Goal: Contribute content: Contribute content

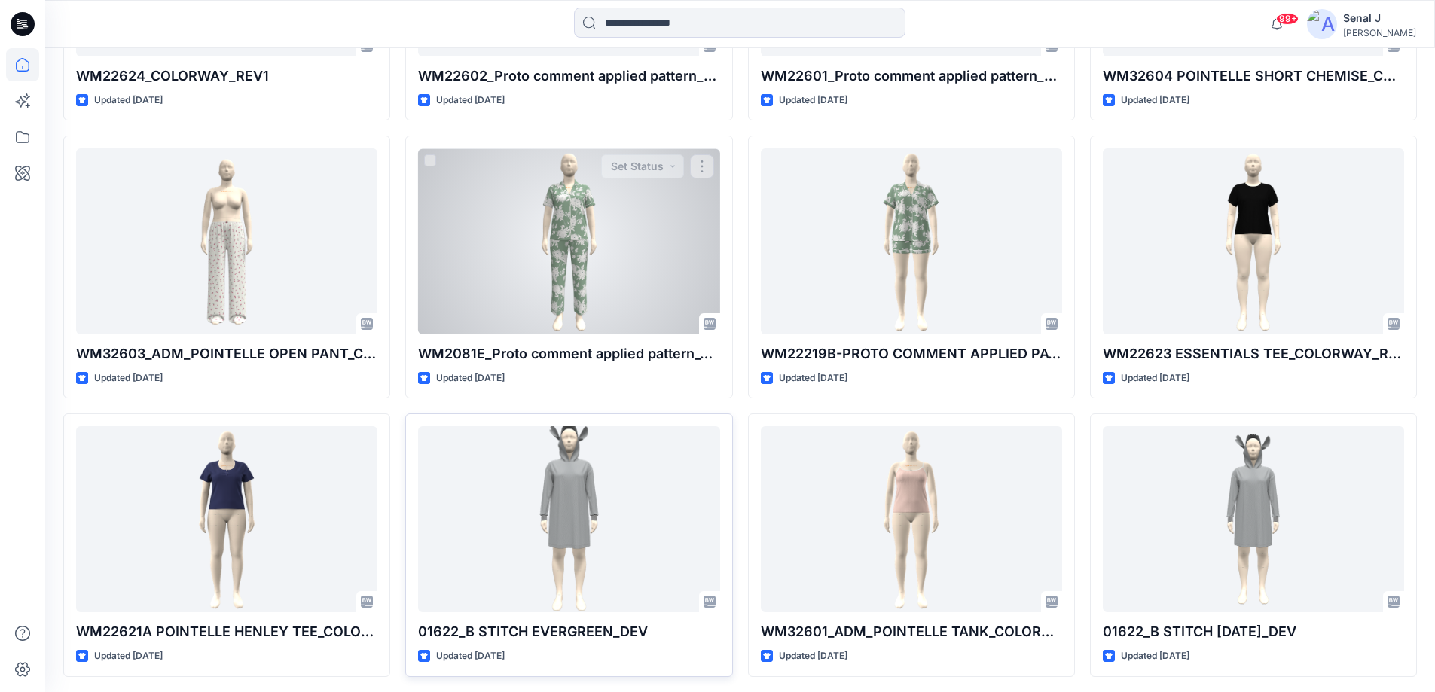
scroll to position [1281, 0]
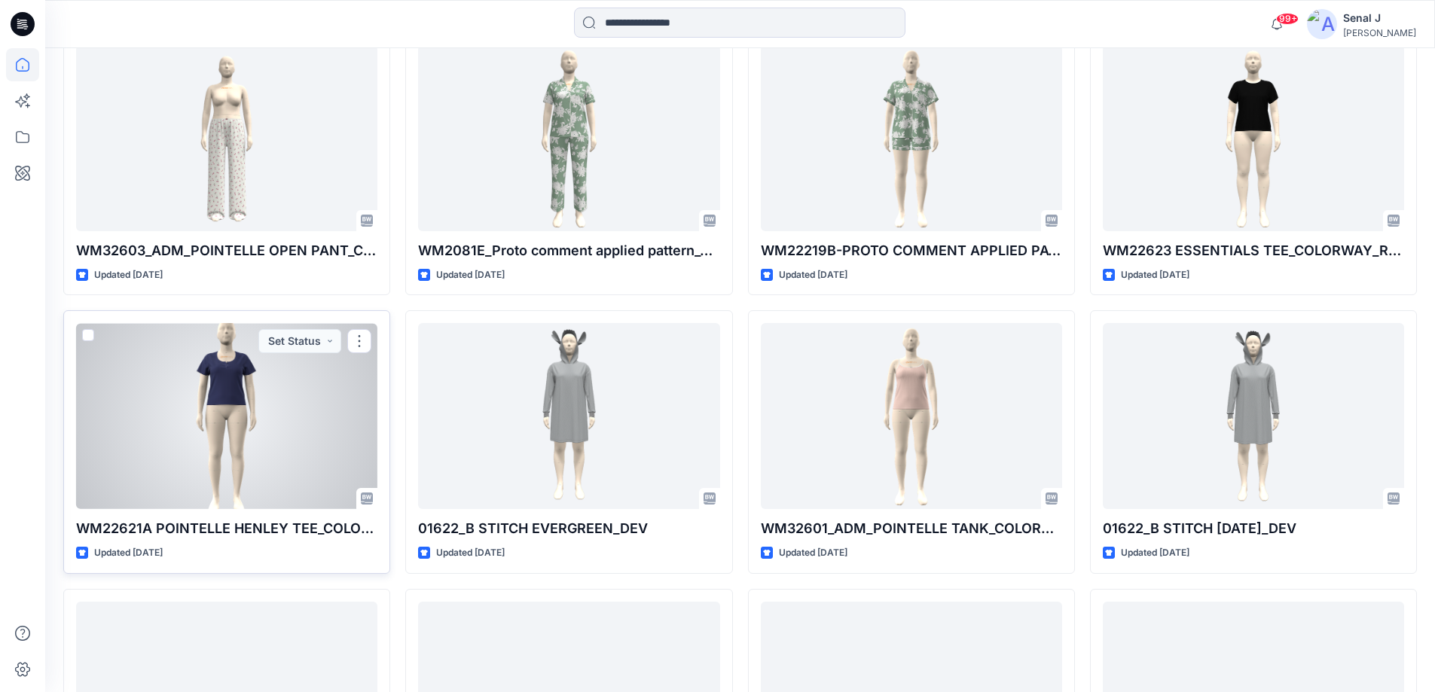
click at [242, 425] on div at bounding box center [226, 416] width 301 height 186
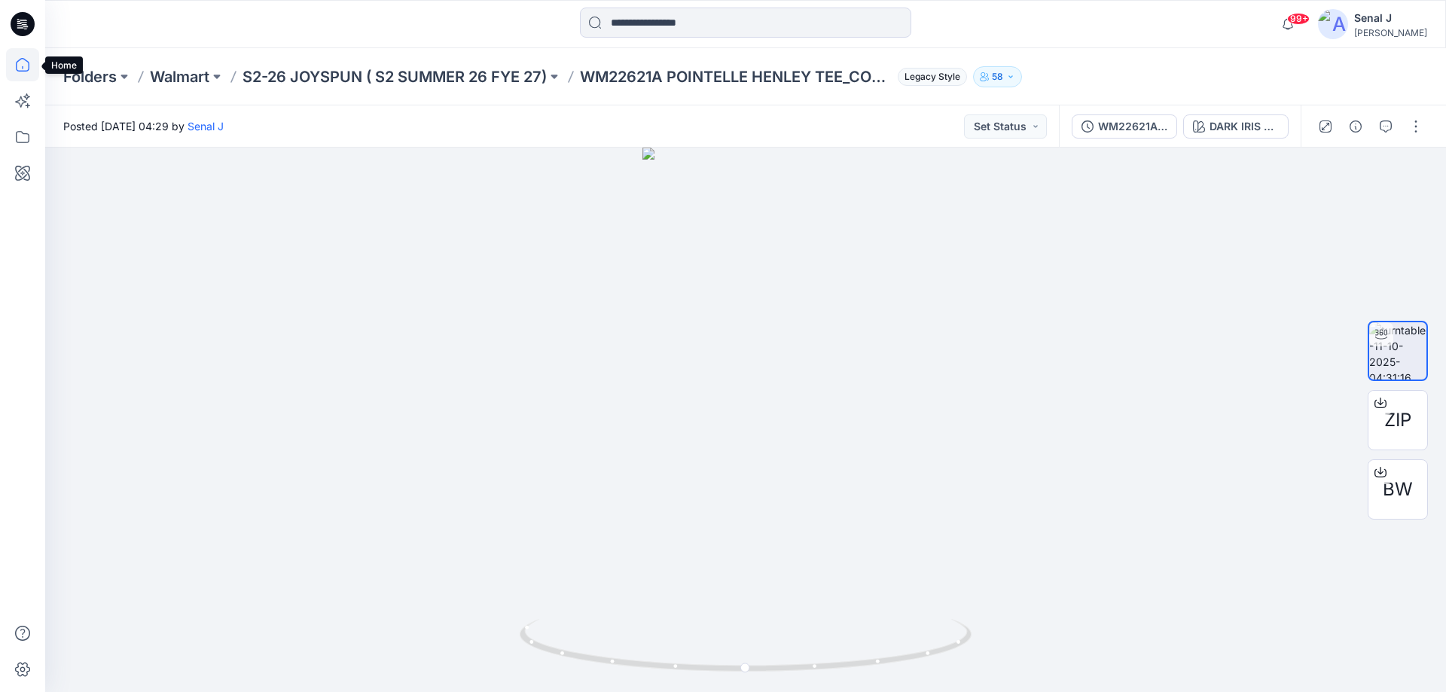
click at [18, 63] on icon at bounding box center [22, 64] width 33 height 33
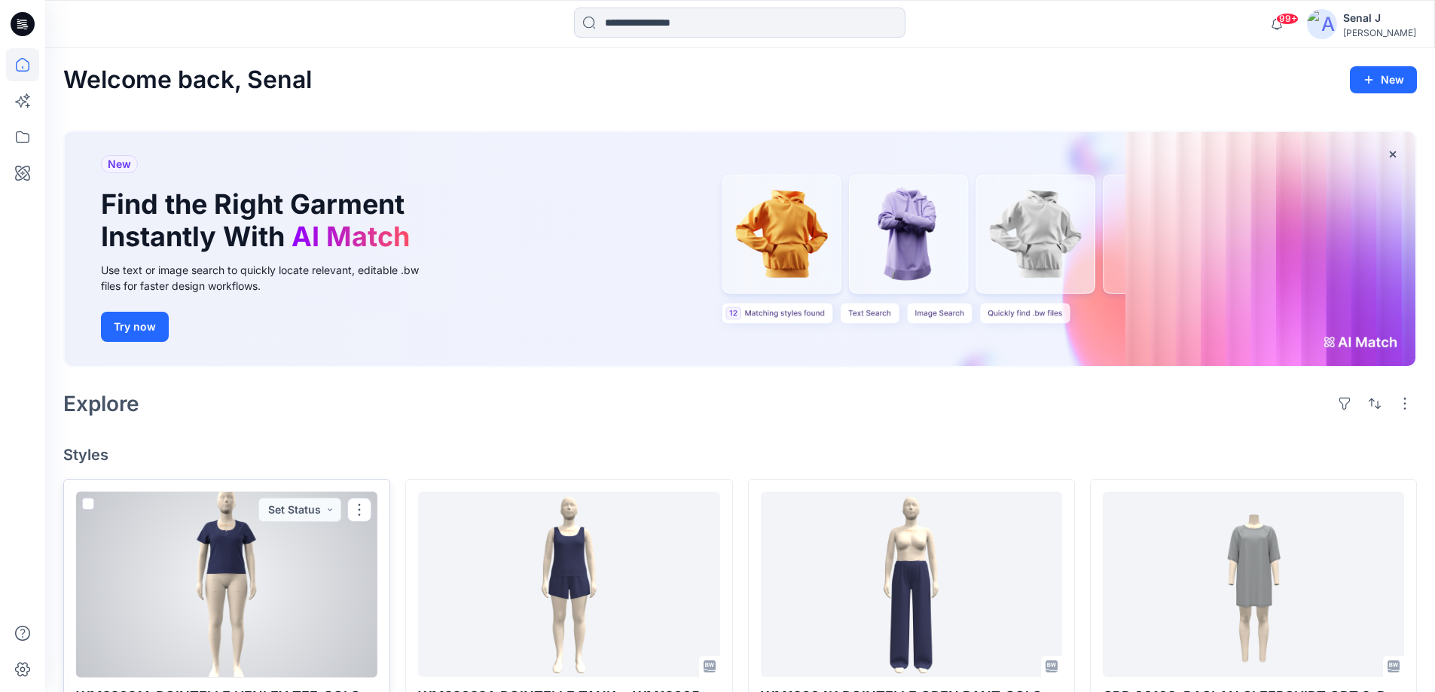
click at [227, 591] on div at bounding box center [226, 585] width 301 height 186
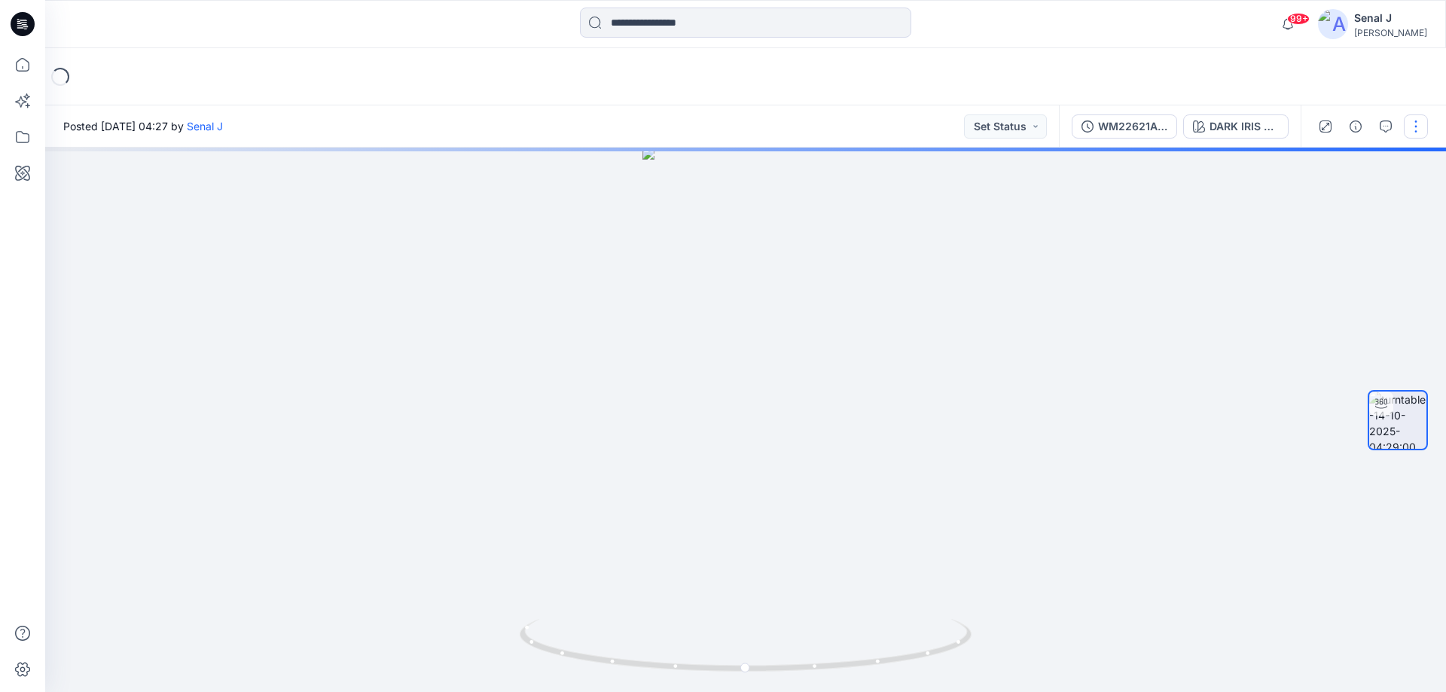
click at [1414, 132] on button "button" at bounding box center [1416, 126] width 24 height 24
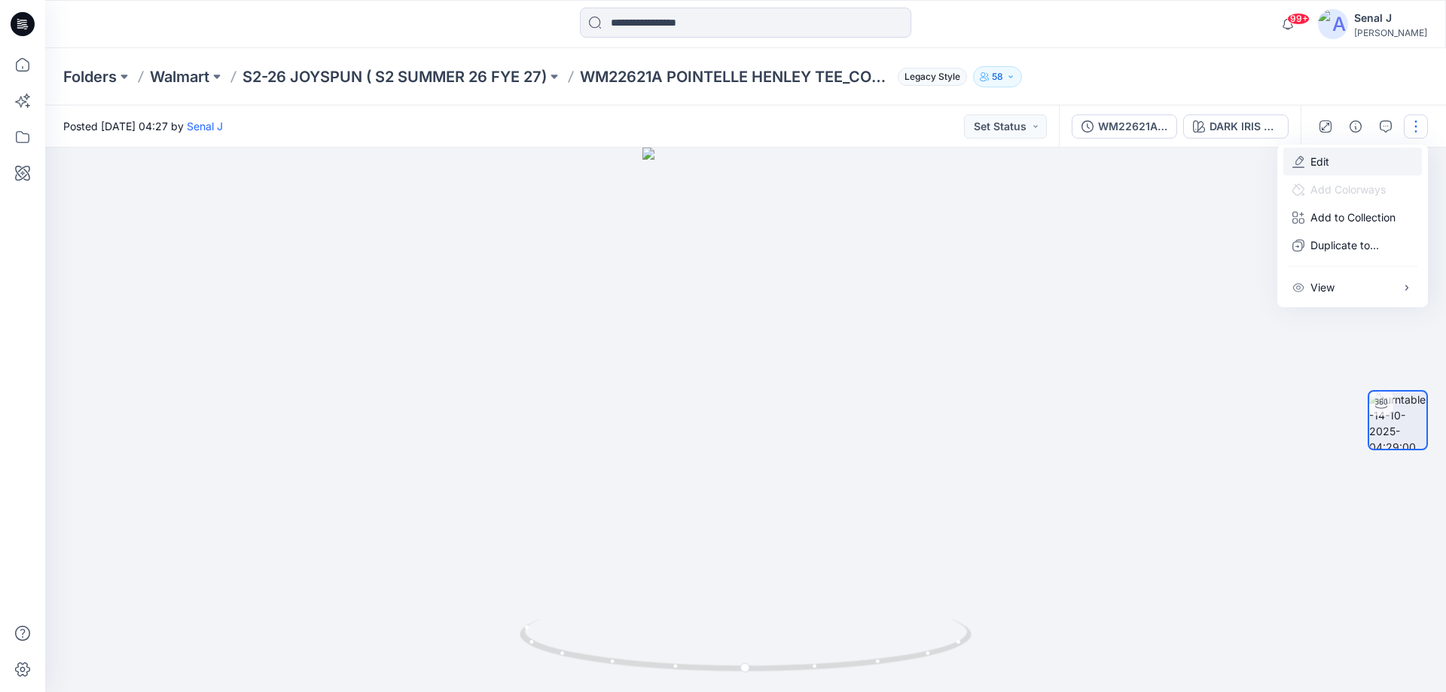
click at [1338, 157] on button "Edit" at bounding box center [1353, 162] width 139 height 28
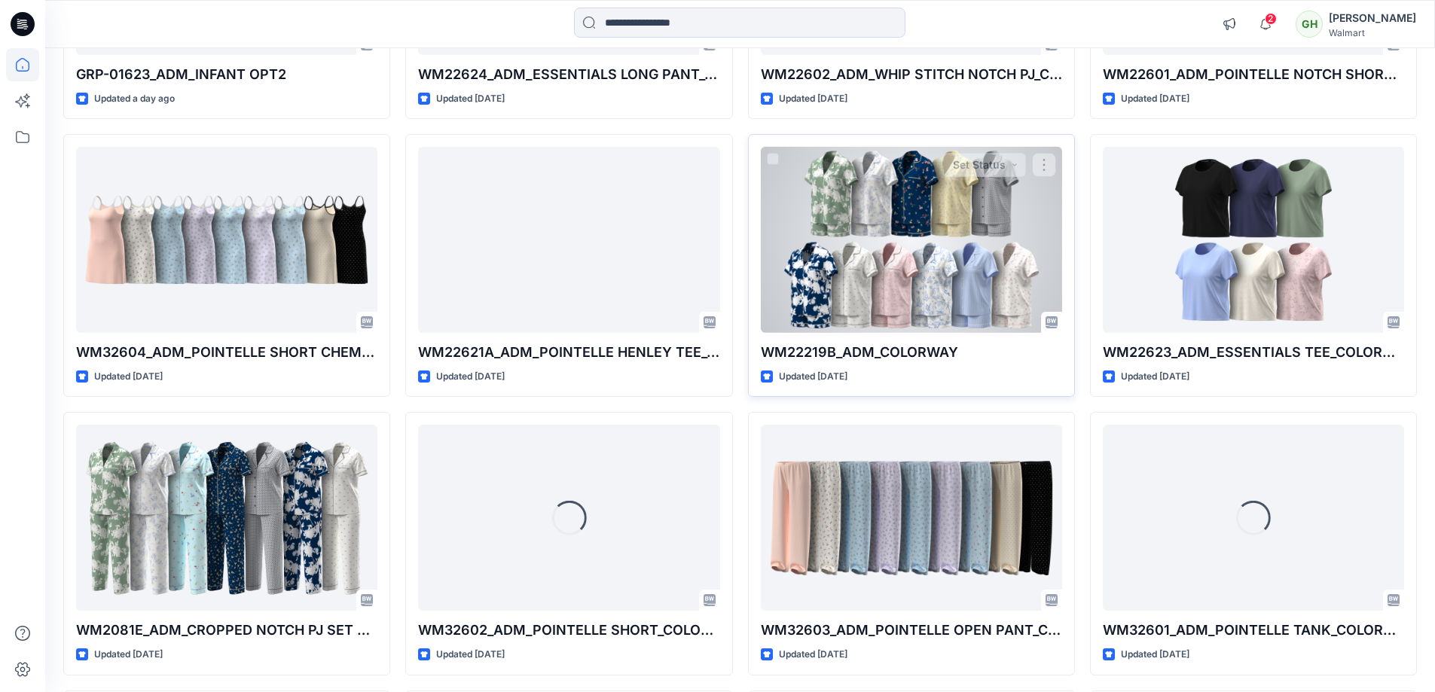
scroll to position [913, 0]
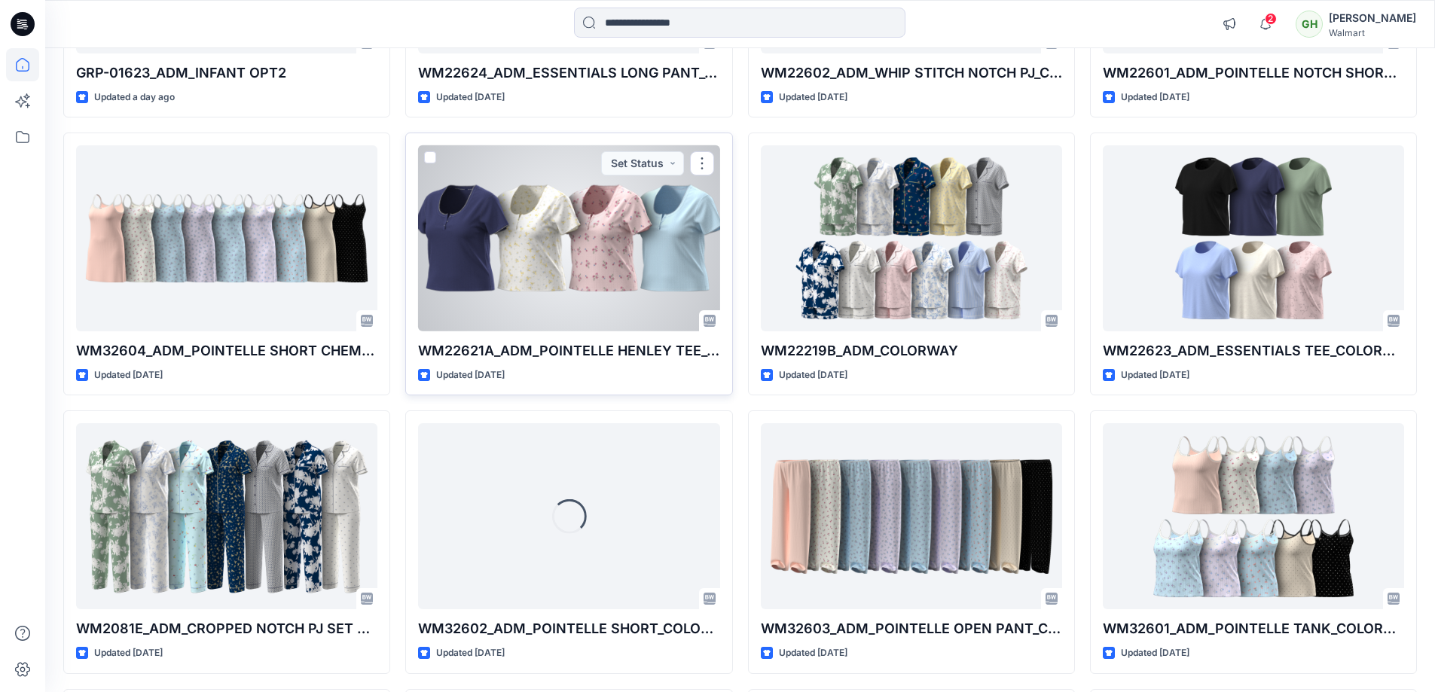
click at [615, 208] on div at bounding box center [568, 238] width 301 height 186
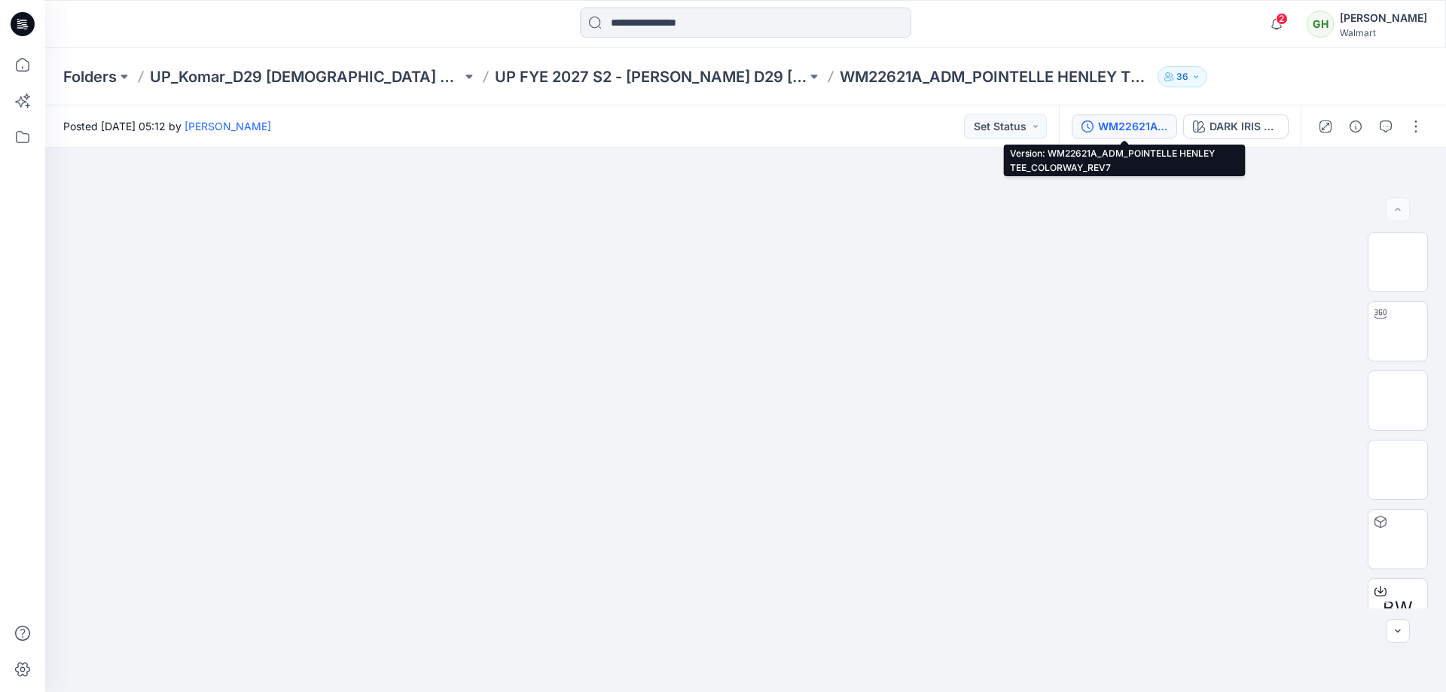
click at [1138, 127] on div "WM22621A_ADM_POINTELLE HENLEY TEE_COLORWAY_REV7" at bounding box center [1132, 126] width 69 height 17
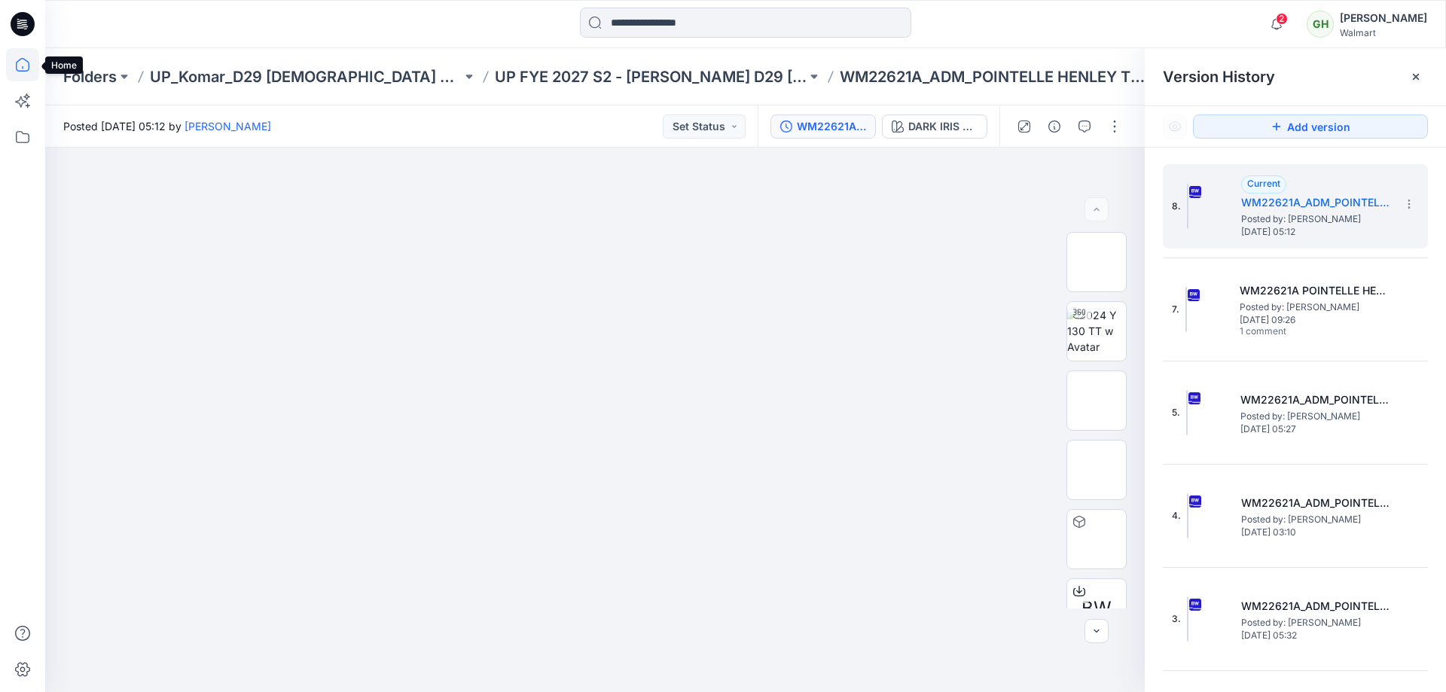
click at [23, 68] on icon at bounding box center [22, 64] width 33 height 33
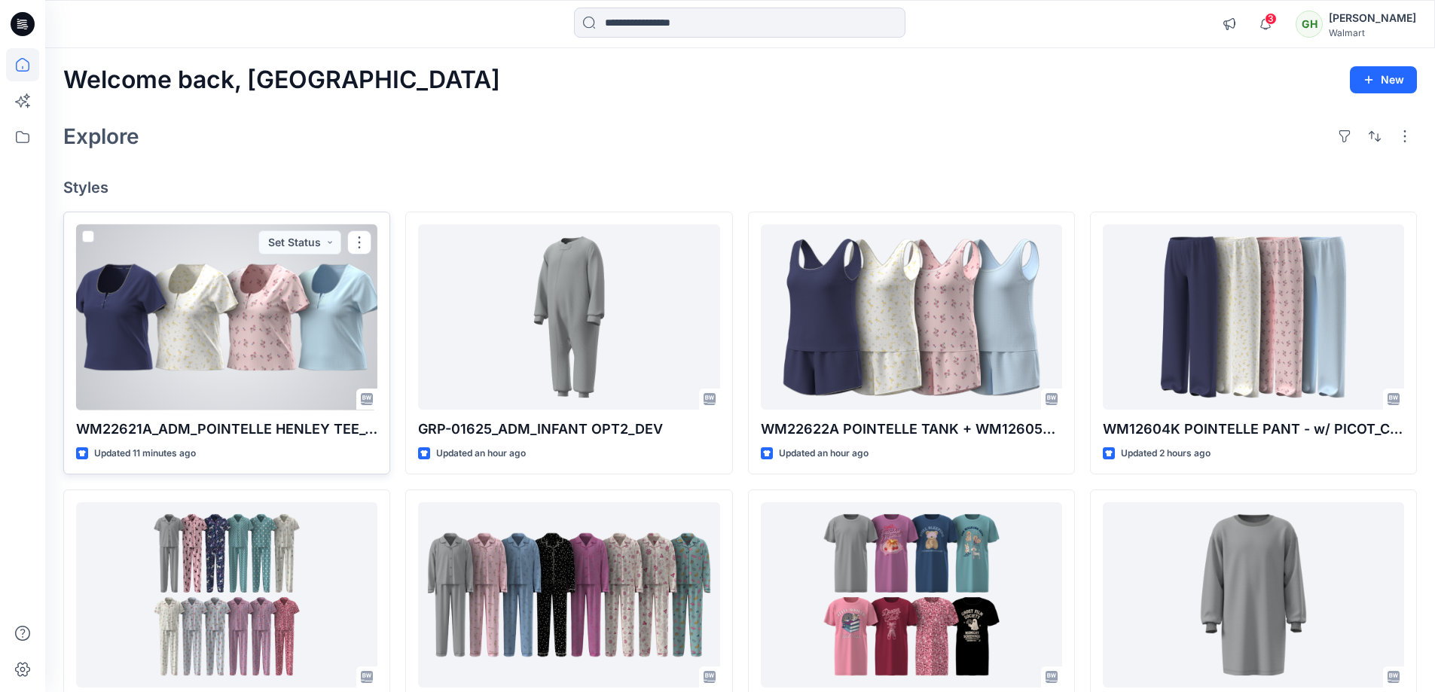
click at [185, 320] on div at bounding box center [226, 317] width 301 height 186
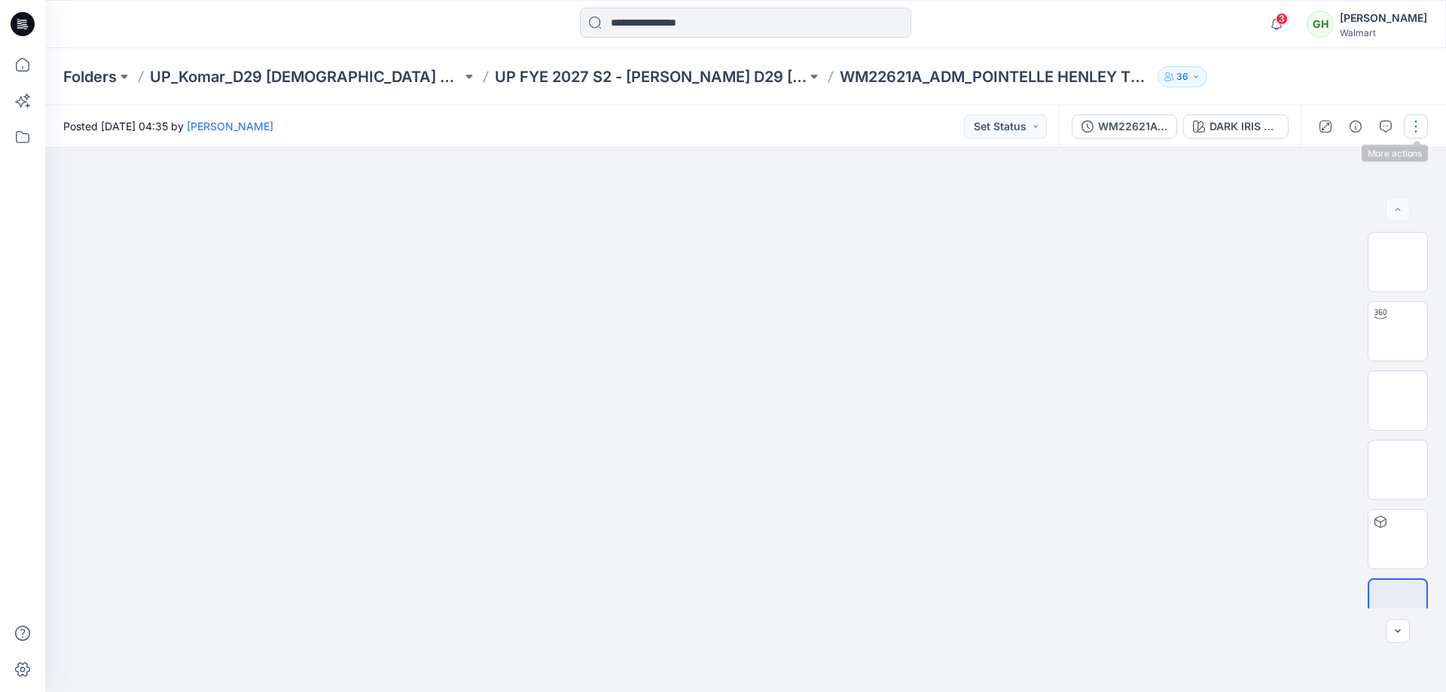
click at [1413, 126] on button "button" at bounding box center [1416, 126] width 24 height 24
click at [1339, 200] on button "Edit" at bounding box center [1353, 204] width 139 height 28
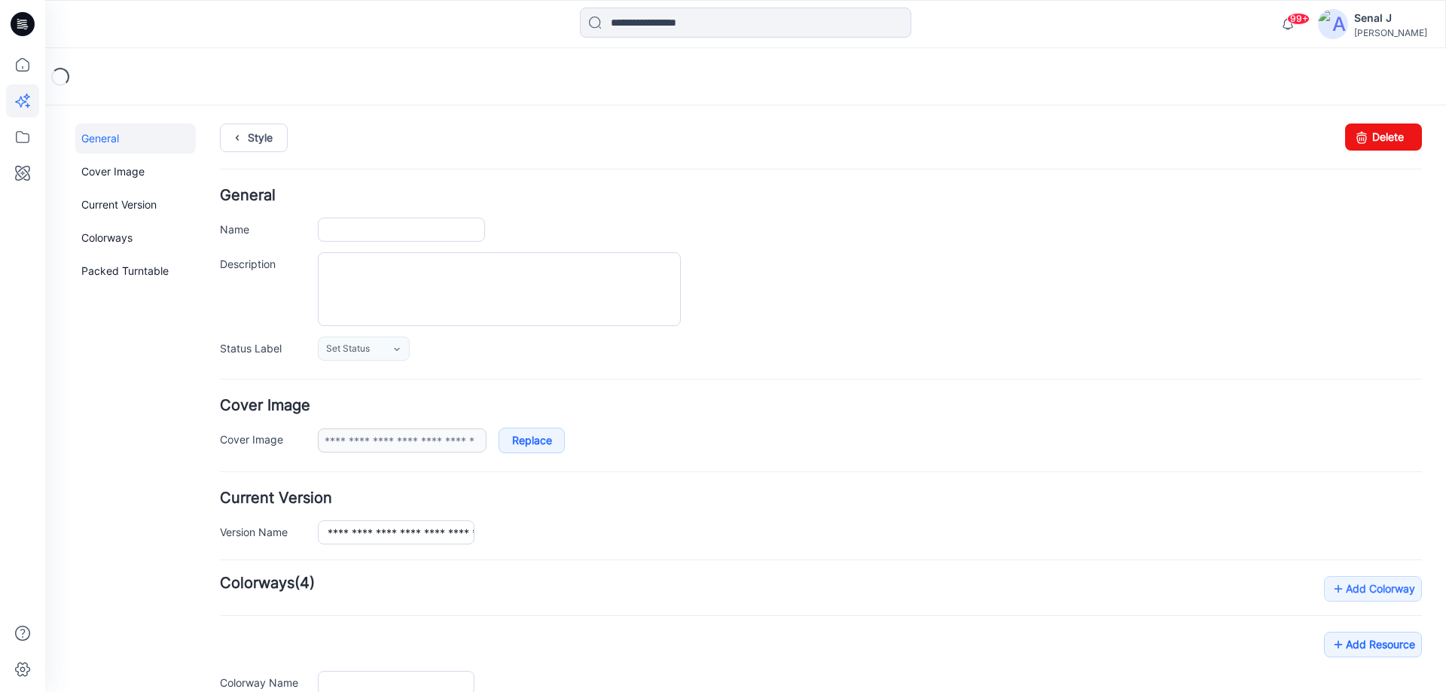
type input "**********"
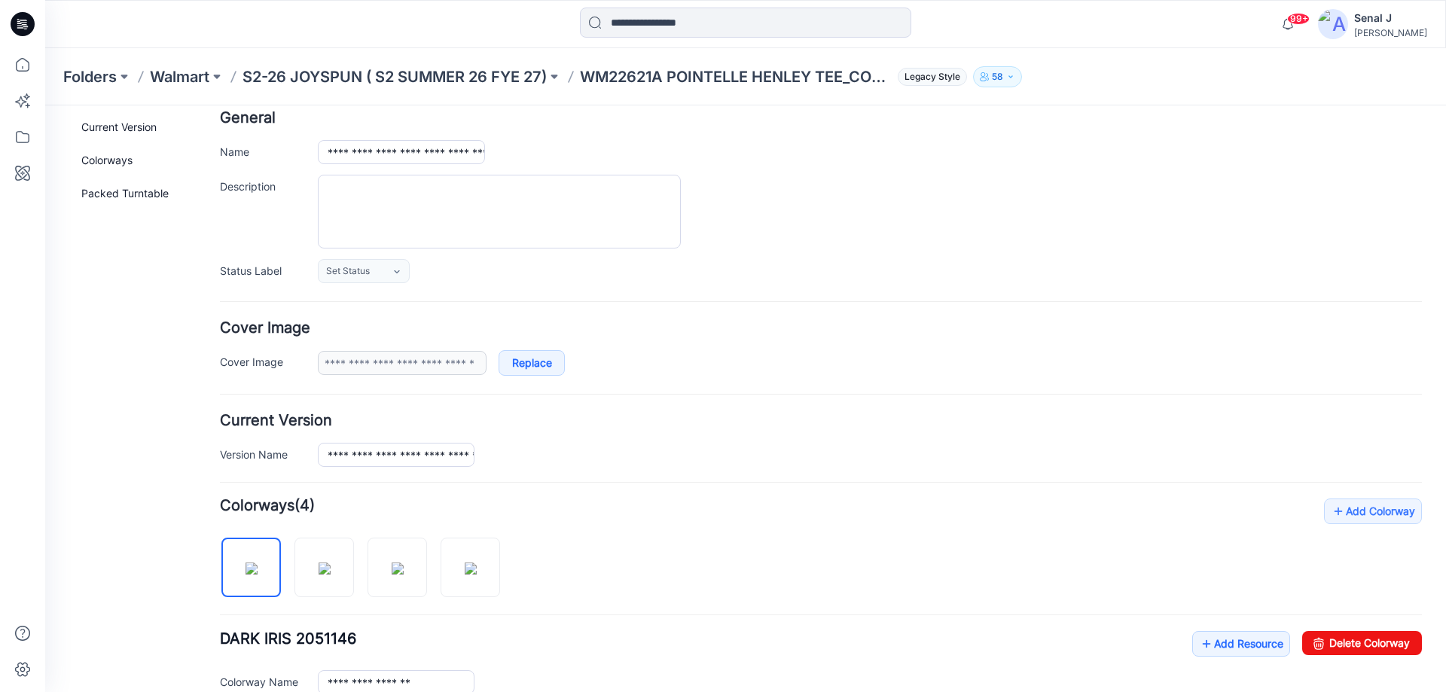
scroll to position [301, 0]
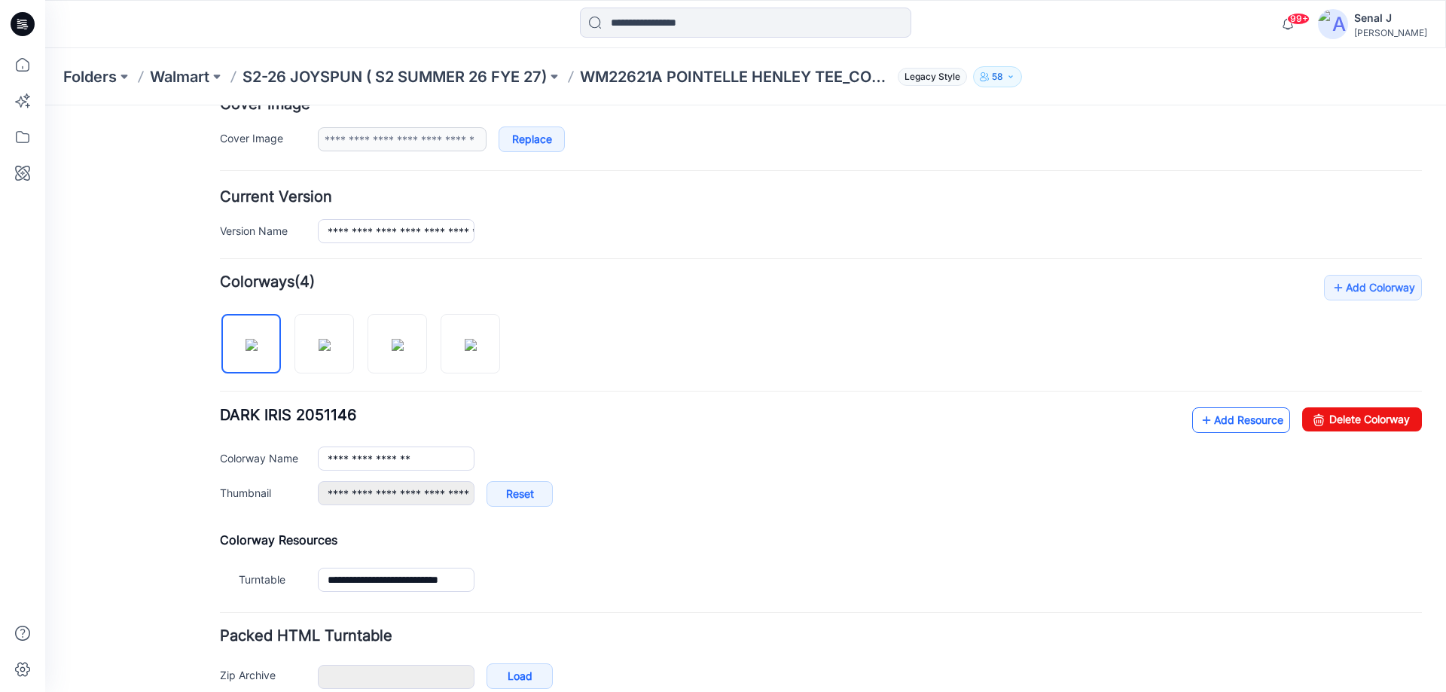
click at [1218, 419] on link "Add Resource" at bounding box center [1241, 421] width 98 height 26
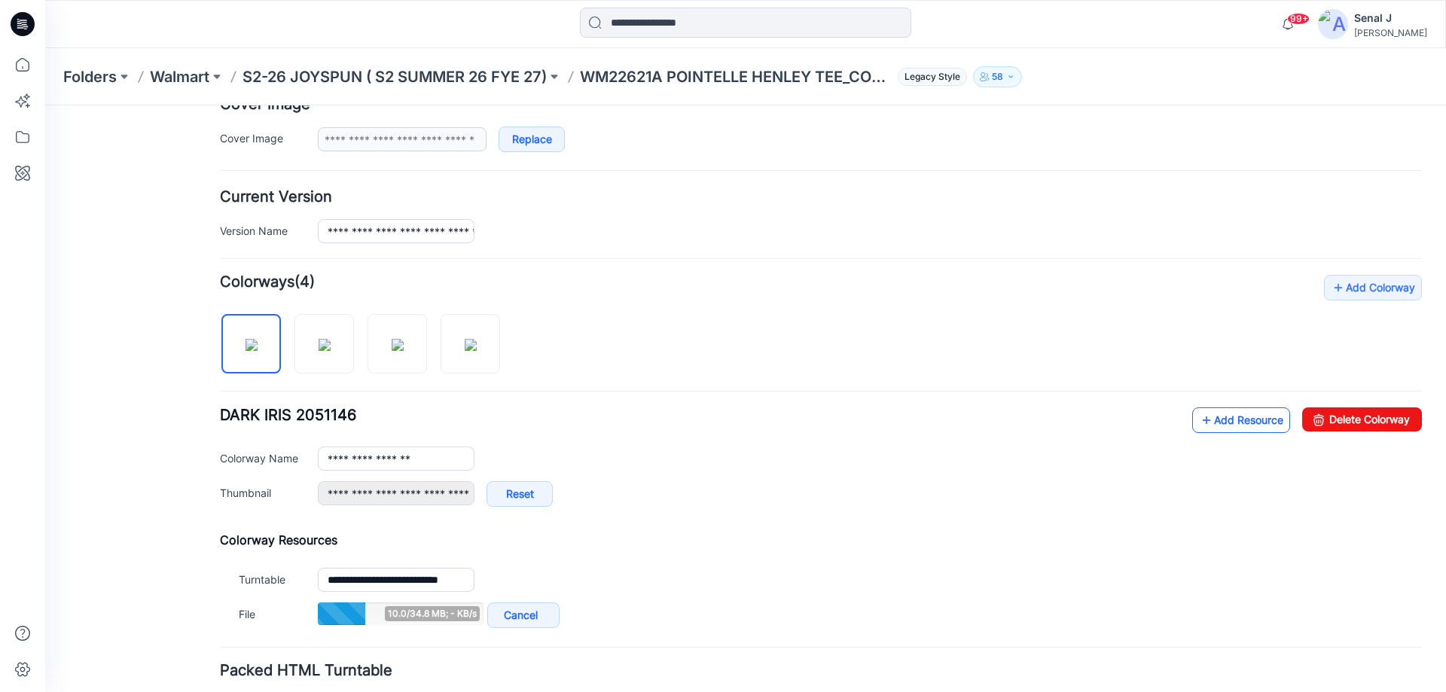
click at [1227, 419] on link "Add Resource" at bounding box center [1241, 421] width 98 height 26
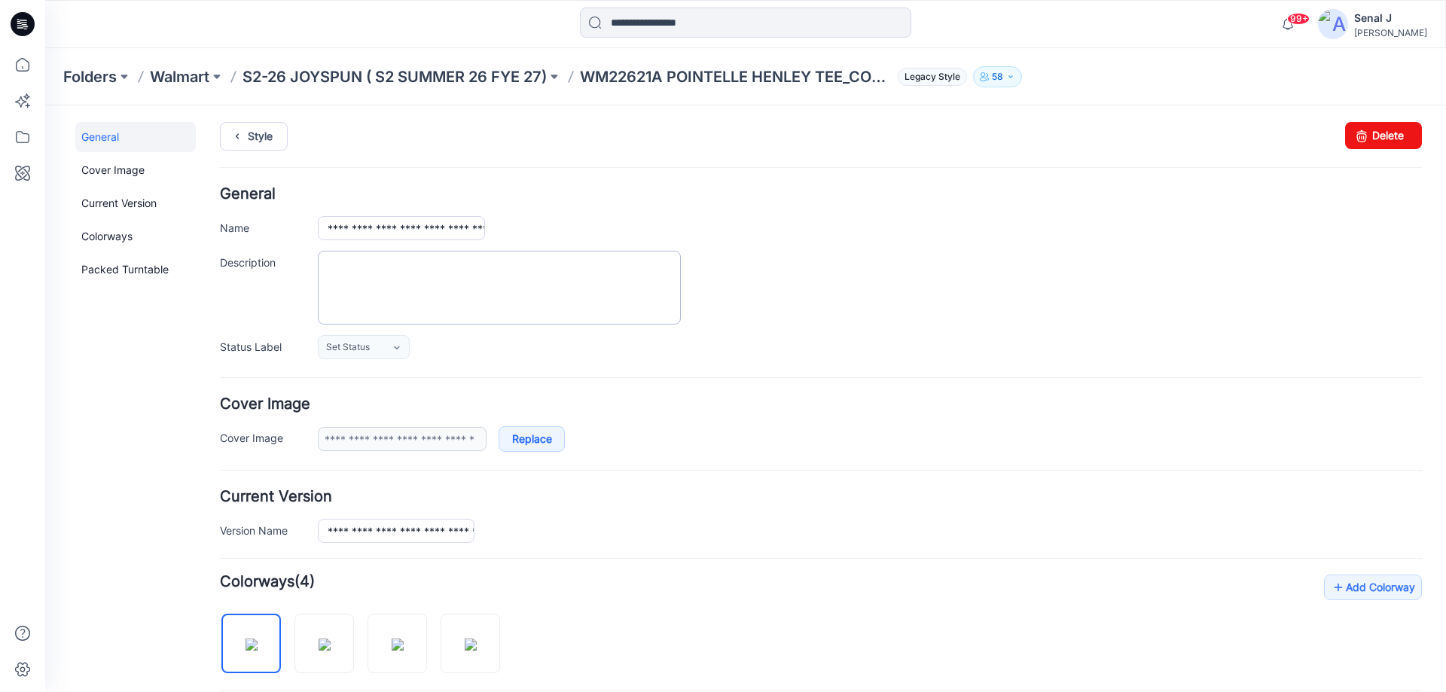
scroll to position [0, 0]
click at [246, 139] on icon at bounding box center [237, 137] width 21 height 27
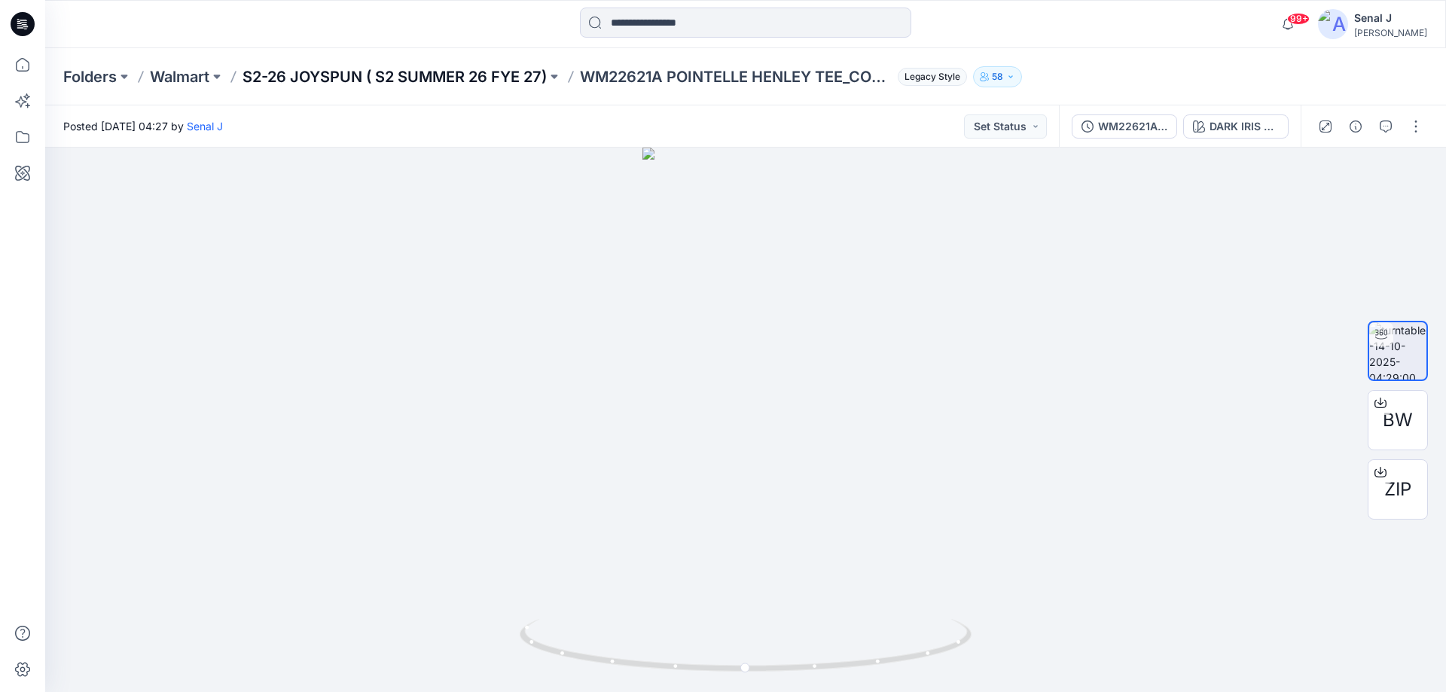
click at [438, 77] on p "S2-26 JOYSPUN ( S2 SUMMER 26 FYE 27)" at bounding box center [395, 76] width 304 height 21
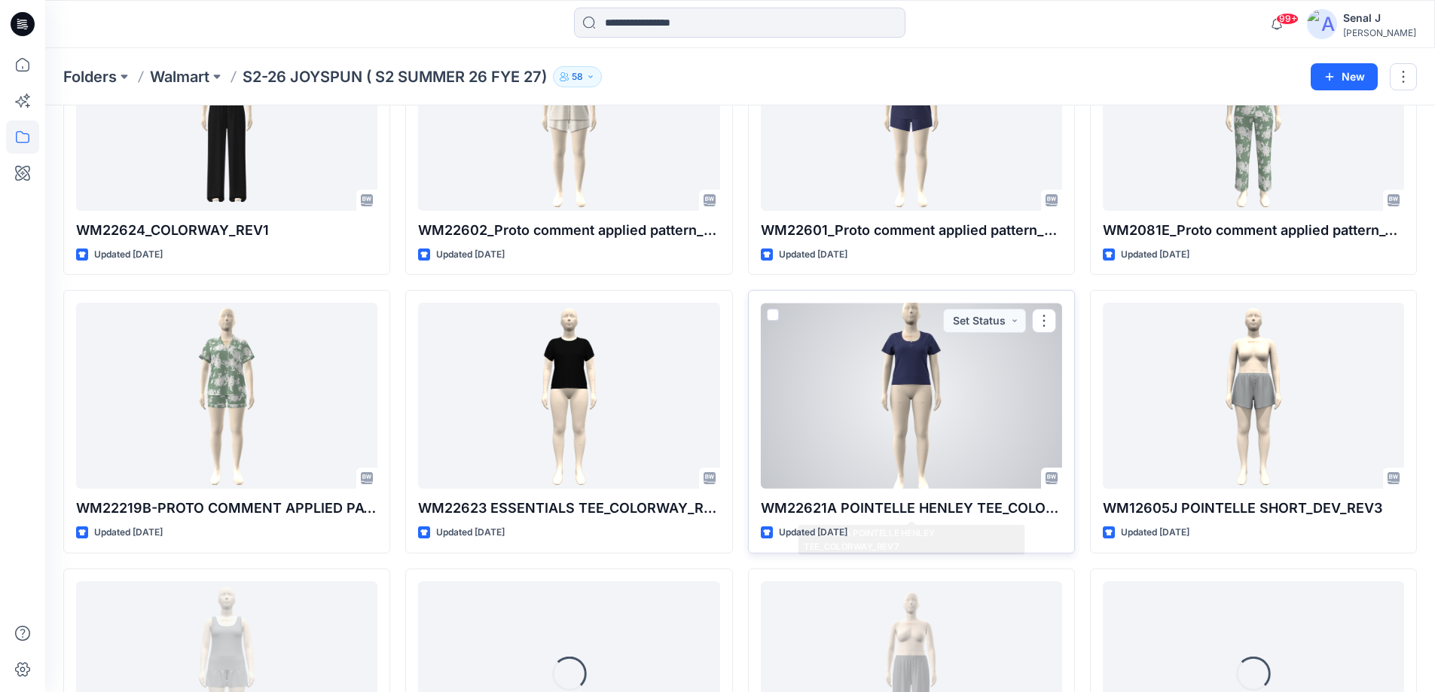
scroll to position [469, 0]
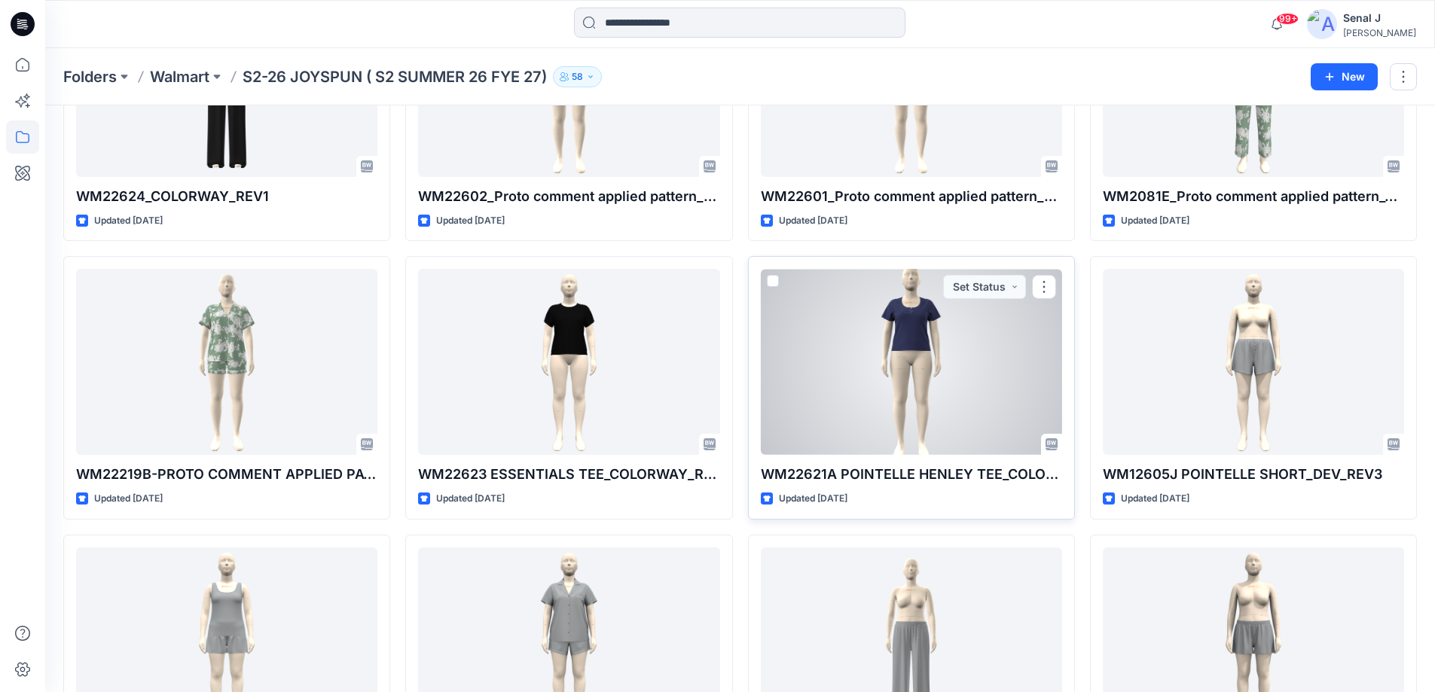
click at [954, 386] on div at bounding box center [911, 362] width 301 height 186
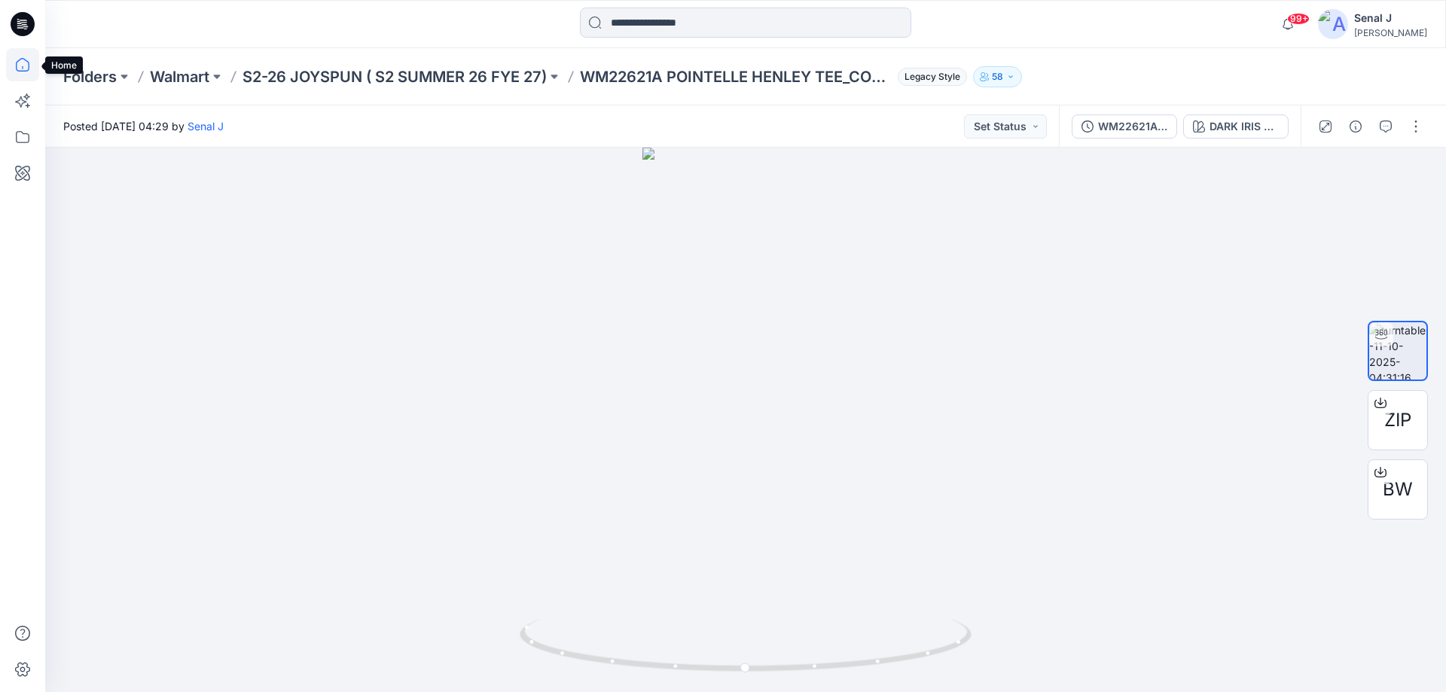
click at [21, 64] on icon at bounding box center [22, 64] width 33 height 33
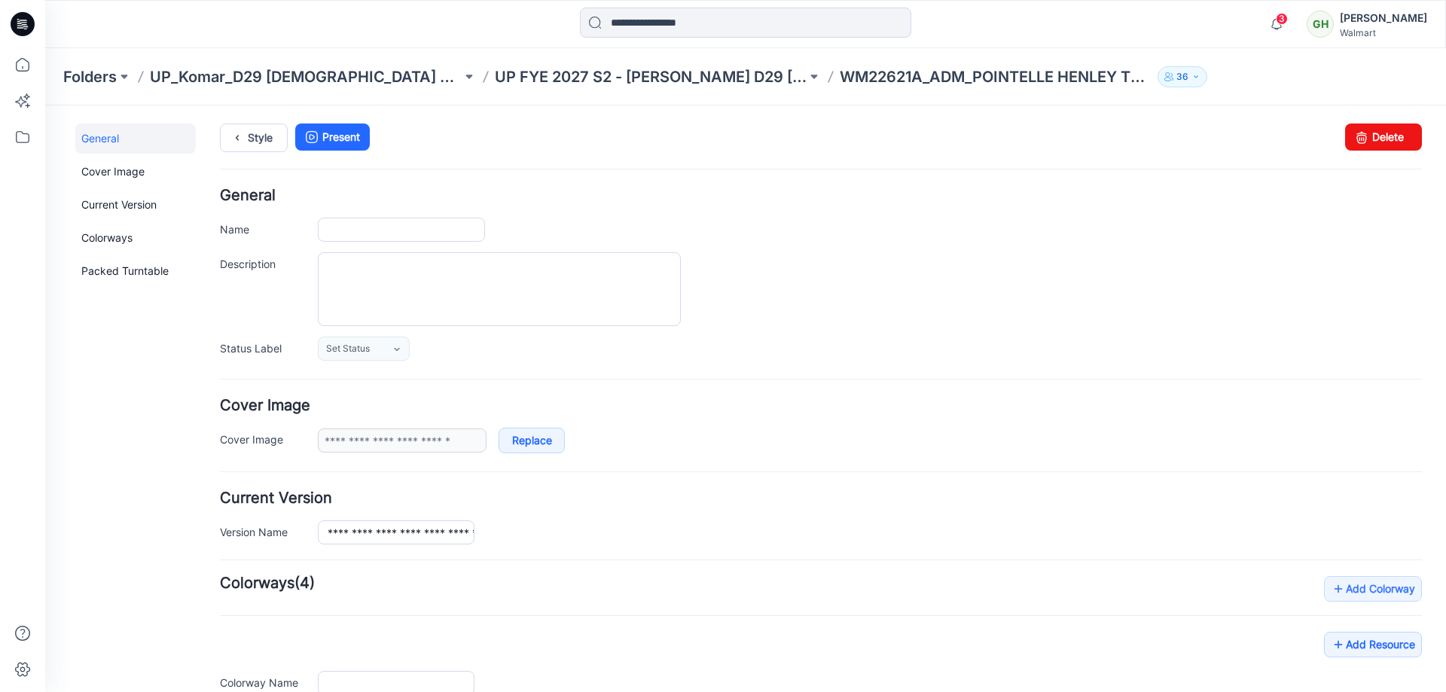
type input "**********"
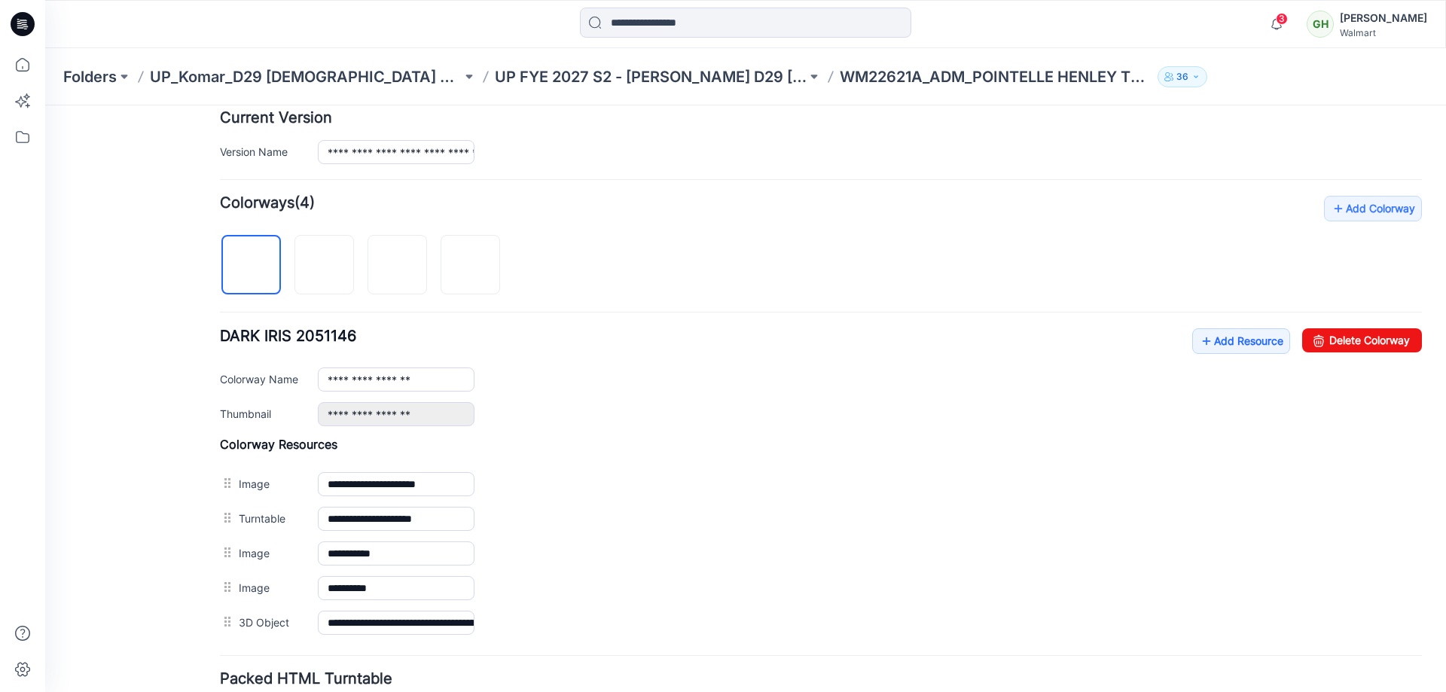
scroll to position [501, 0]
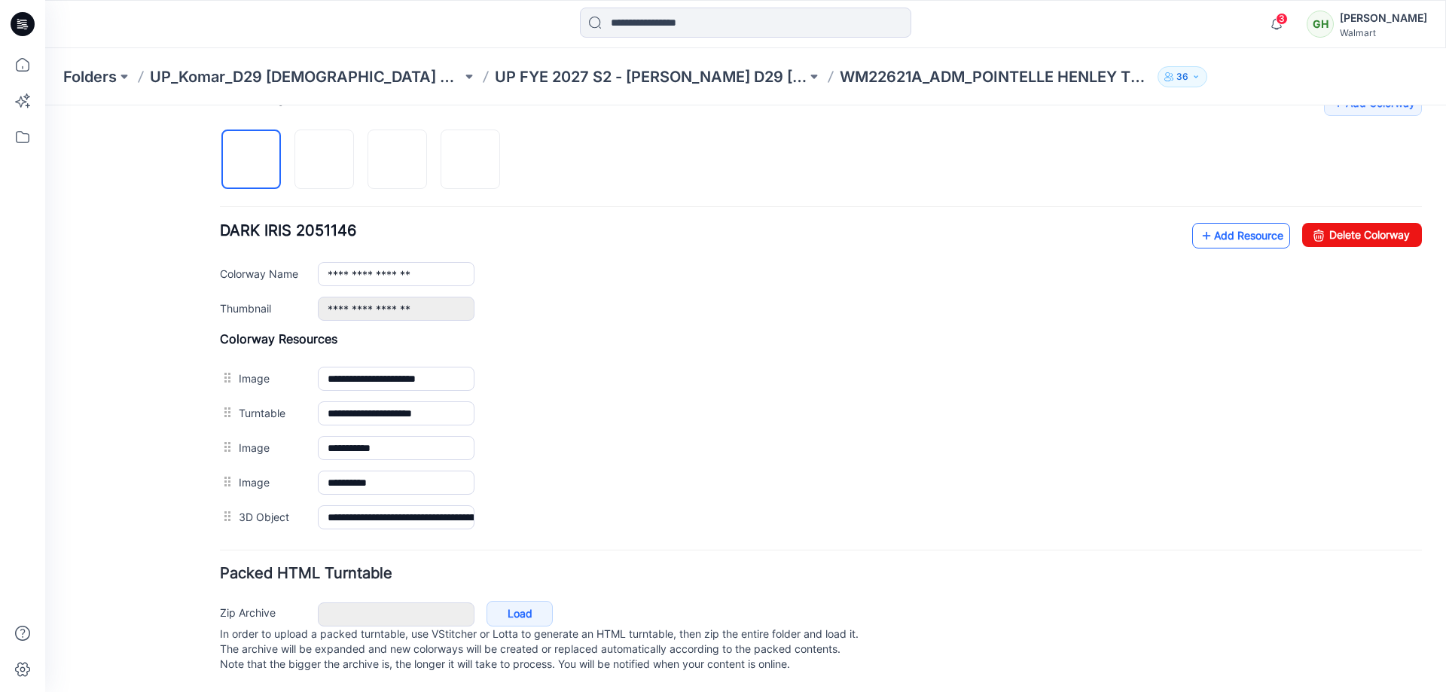
click at [1232, 223] on link "Add Resource" at bounding box center [1241, 236] width 98 height 26
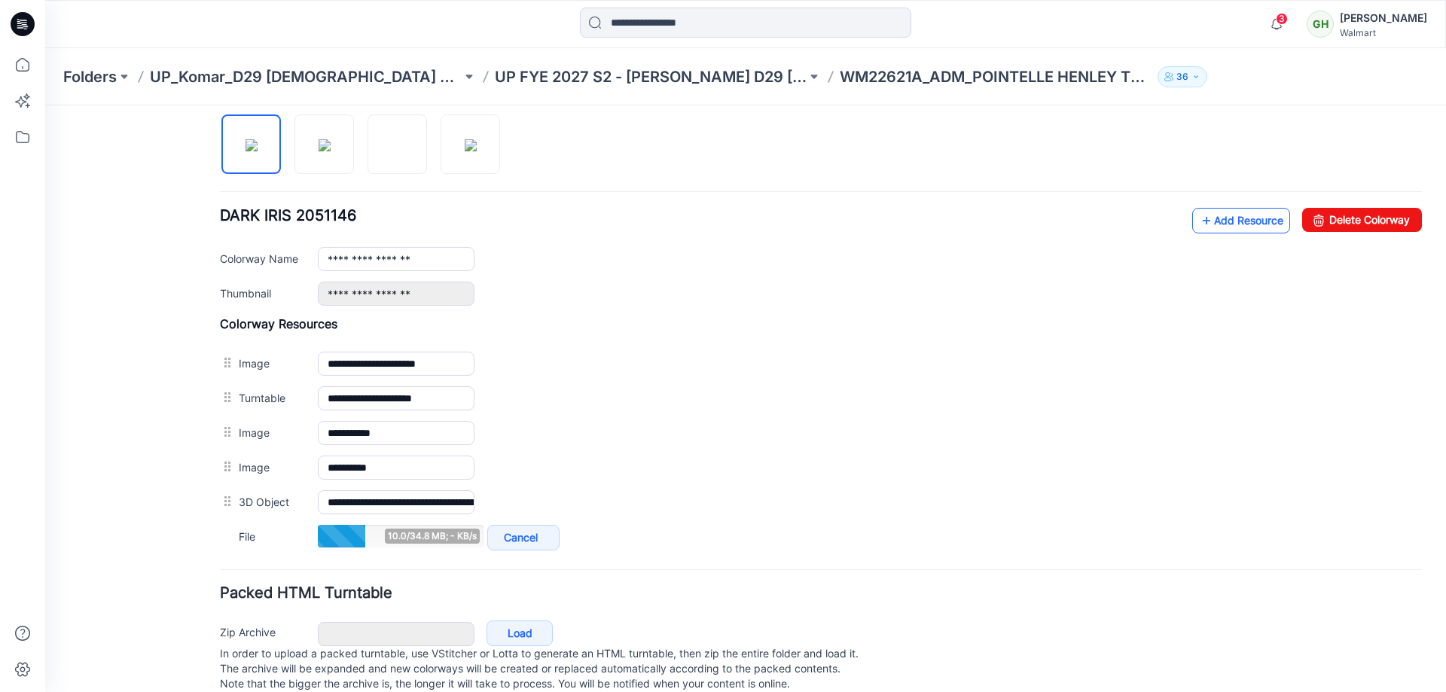
click at [1244, 225] on link "Add Resource" at bounding box center [1241, 221] width 98 height 26
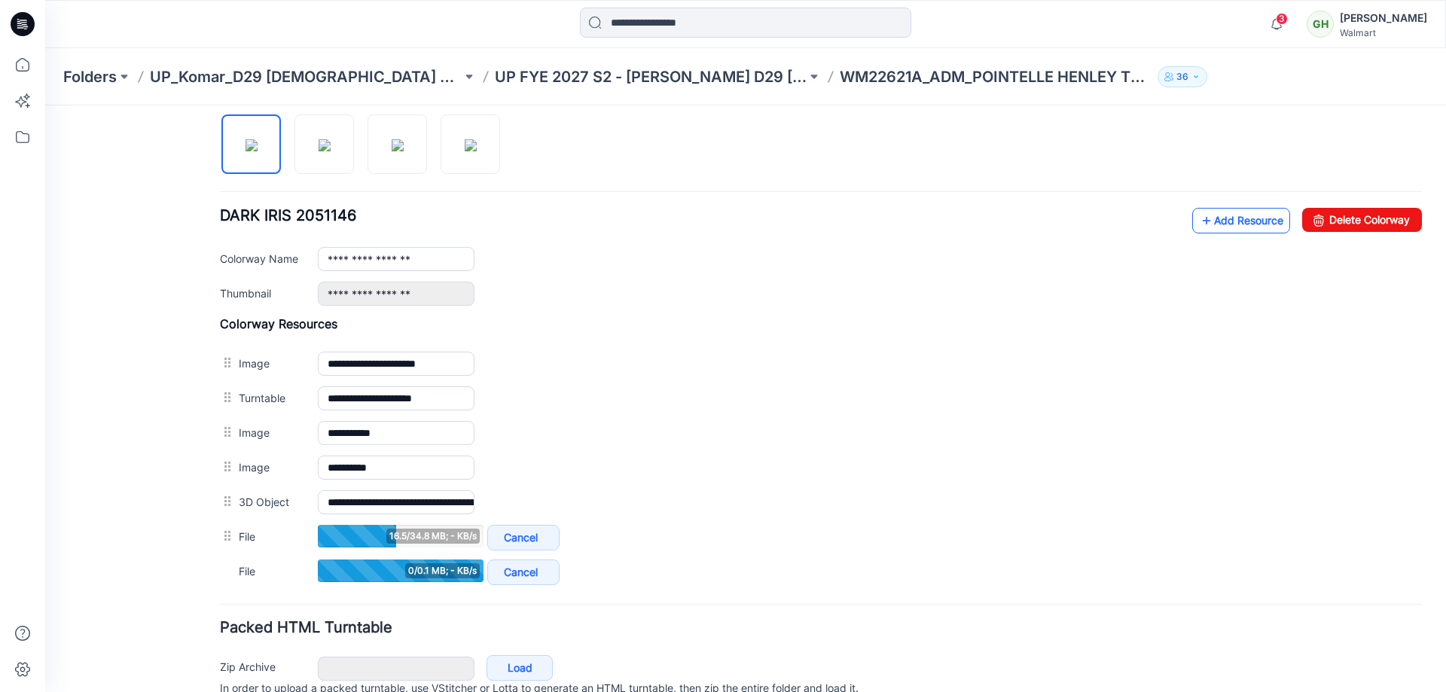
click at [1235, 219] on link "Add Resource" at bounding box center [1241, 221] width 98 height 26
click at [1229, 232] on link "Add Resource" at bounding box center [1241, 221] width 98 height 26
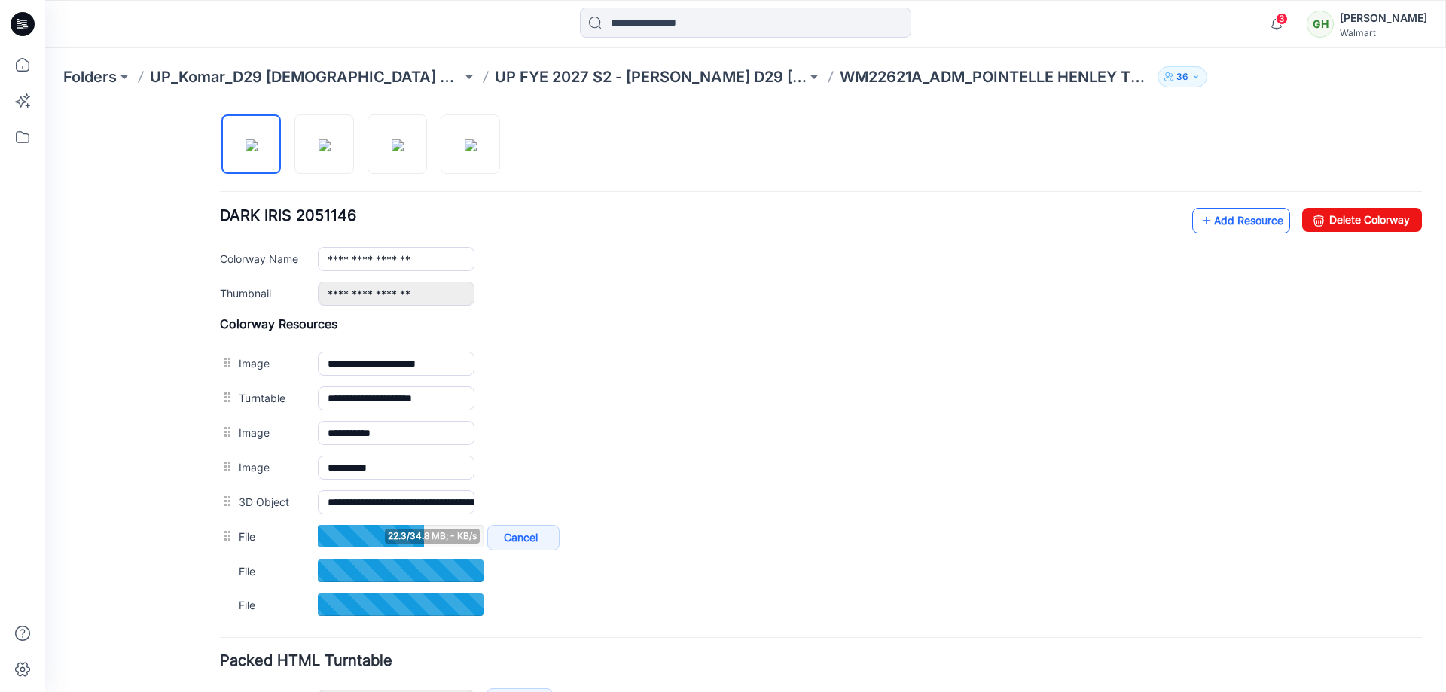
click at [1216, 217] on link "Add Resource" at bounding box center [1241, 221] width 98 height 26
click at [1221, 225] on link "Add Resource" at bounding box center [1241, 221] width 98 height 26
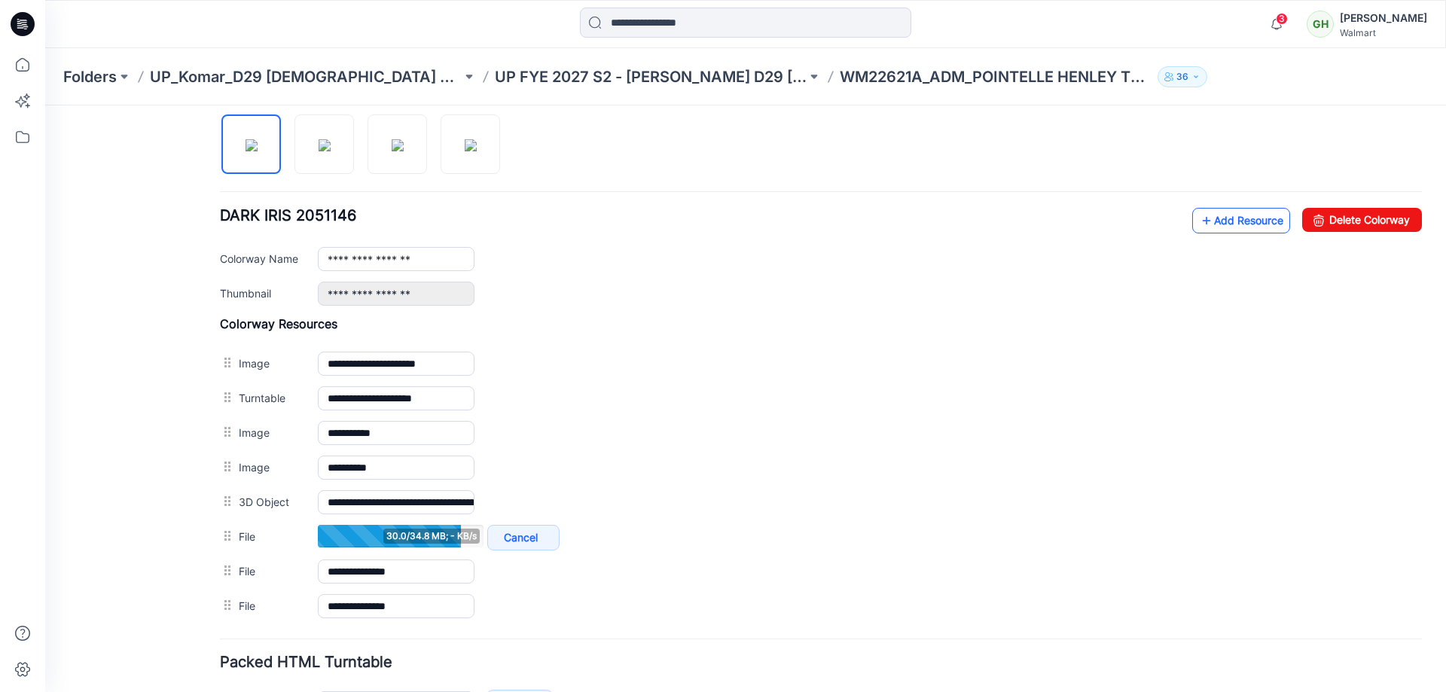
click at [1199, 216] on icon at bounding box center [1206, 221] width 15 height 24
click at [1215, 221] on link "Add Resource" at bounding box center [1241, 221] width 98 height 26
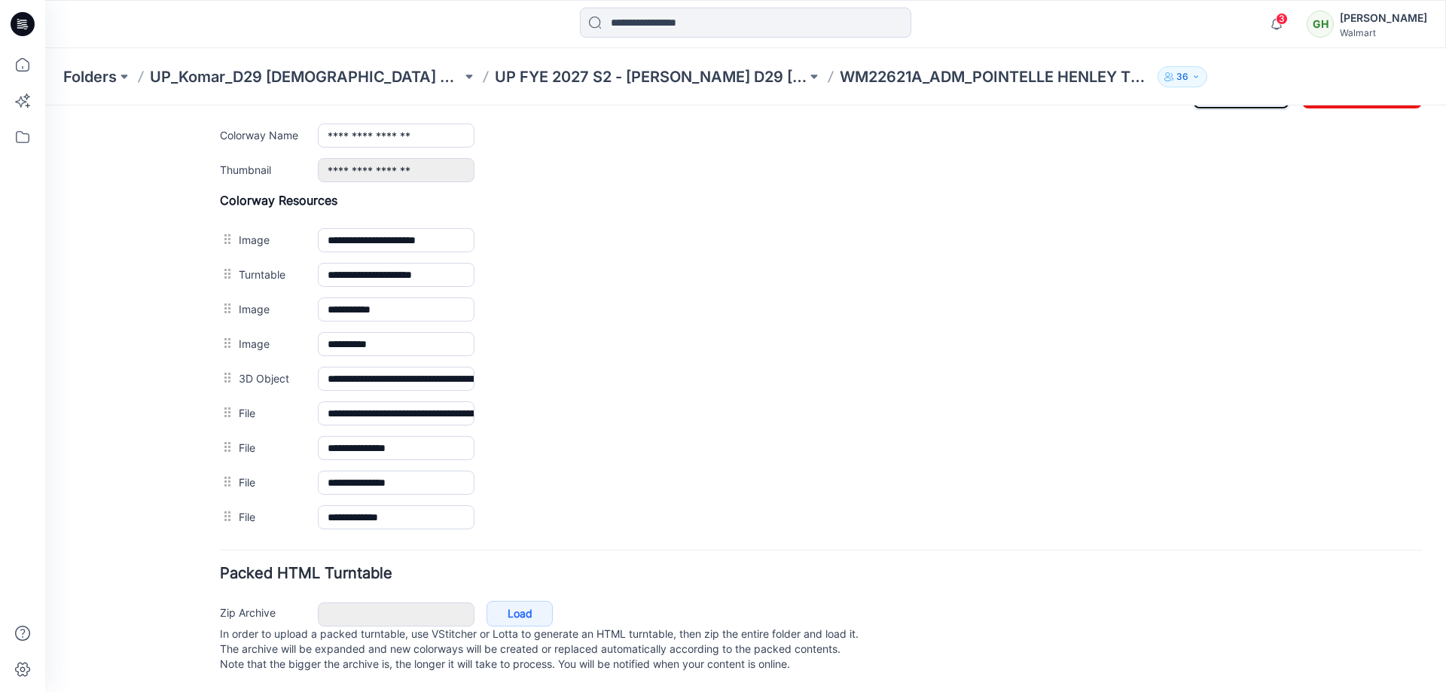
scroll to position [539, 0]
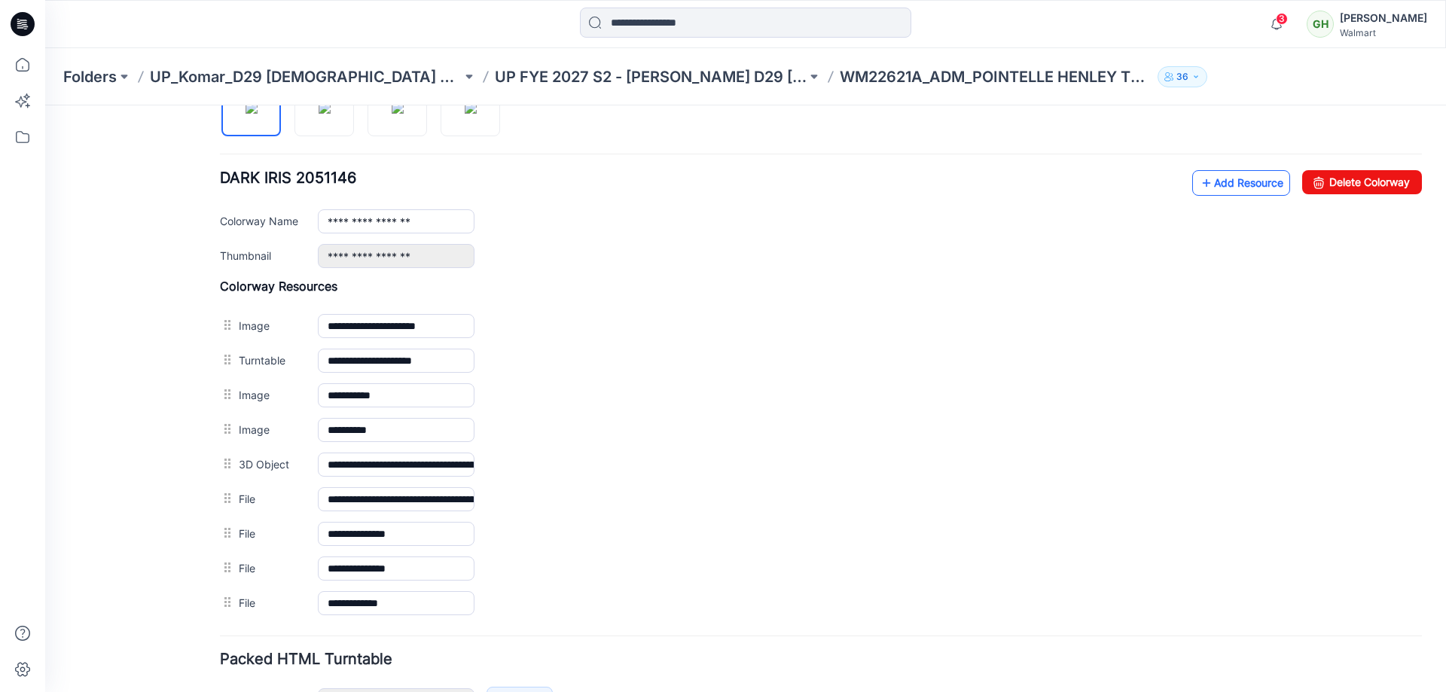
click at [1238, 182] on link "Add Resource" at bounding box center [1241, 183] width 98 height 26
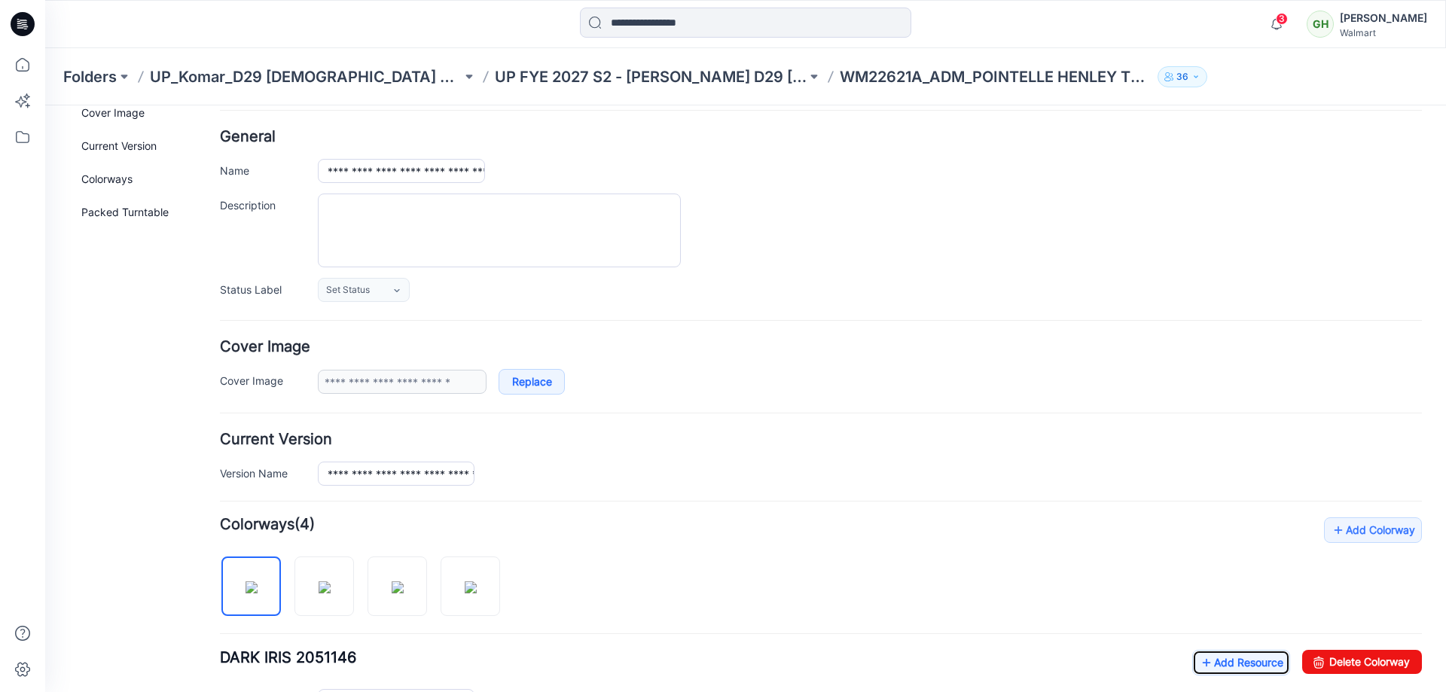
scroll to position [0, 0]
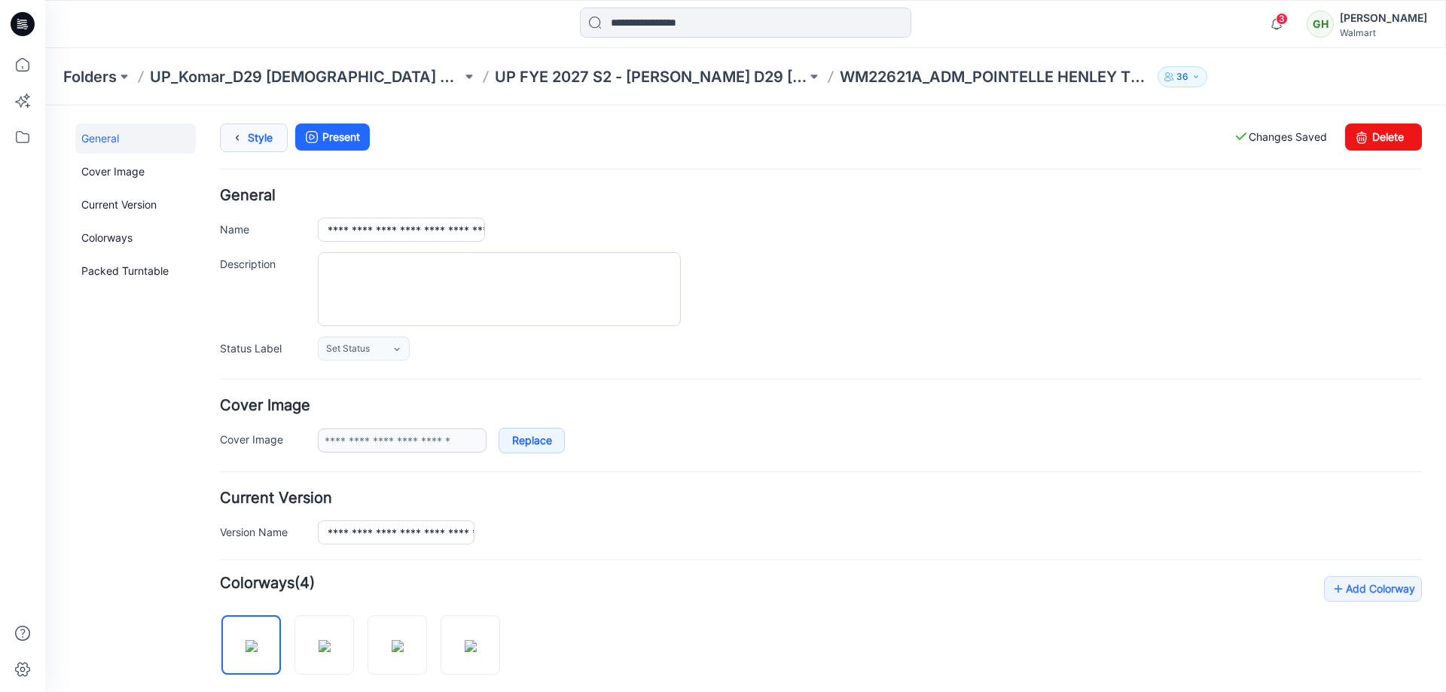
click at [243, 139] on icon at bounding box center [237, 137] width 21 height 27
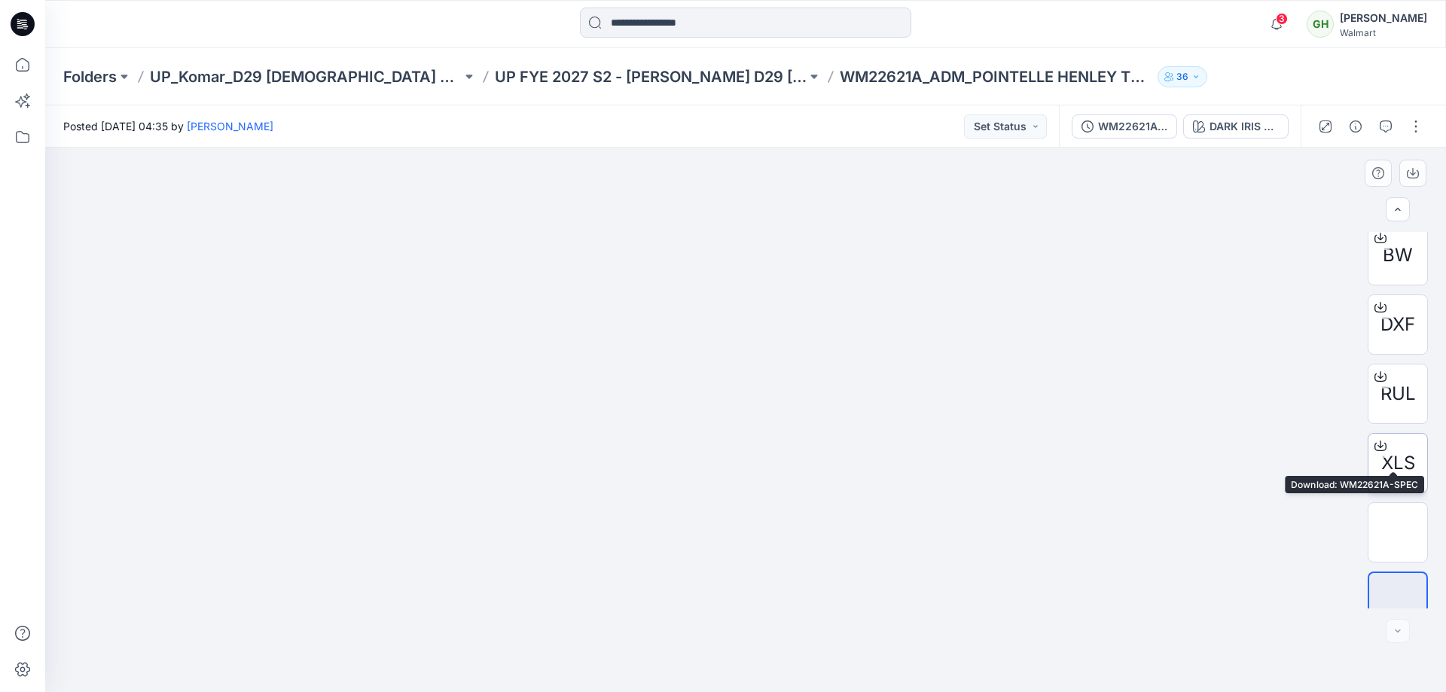
scroll to position [377, 0]
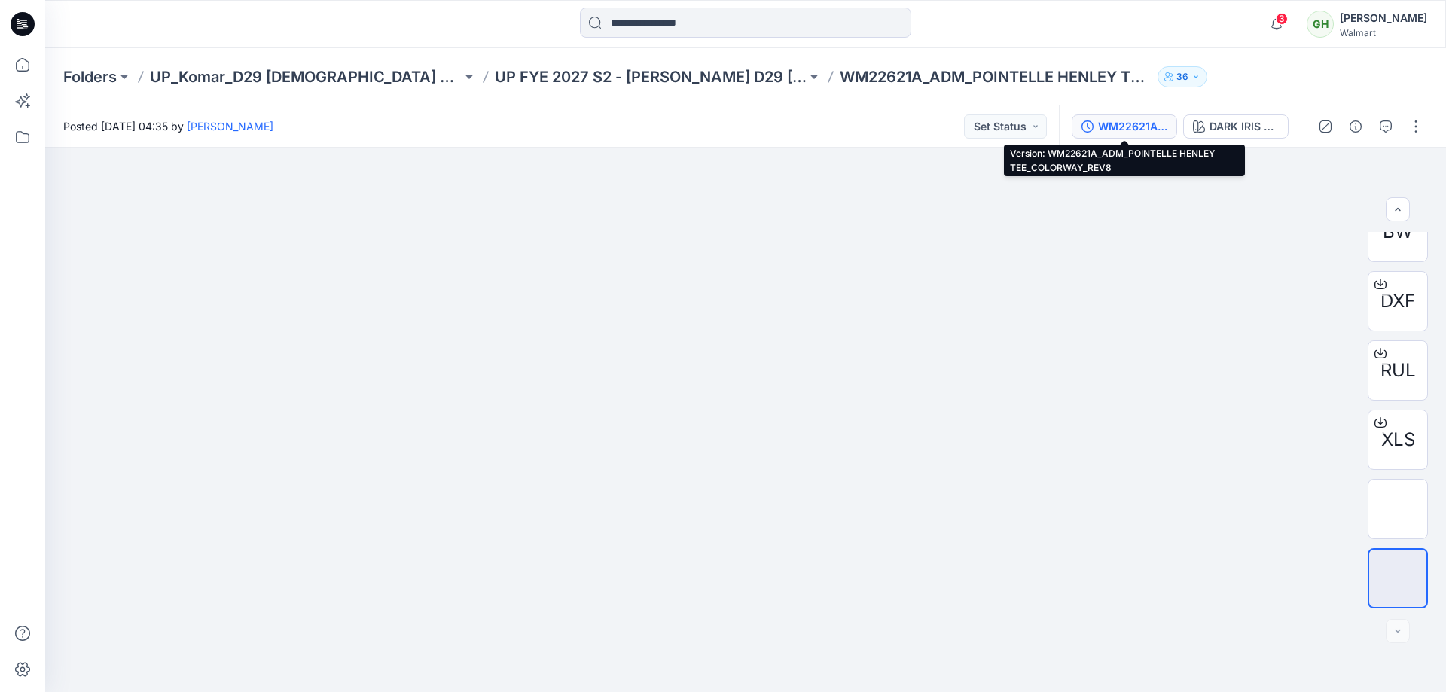
click at [1130, 124] on div "WM22621A_ADM_POINTELLE HENLEY TEE_COLORWAY_REV8" at bounding box center [1132, 126] width 69 height 17
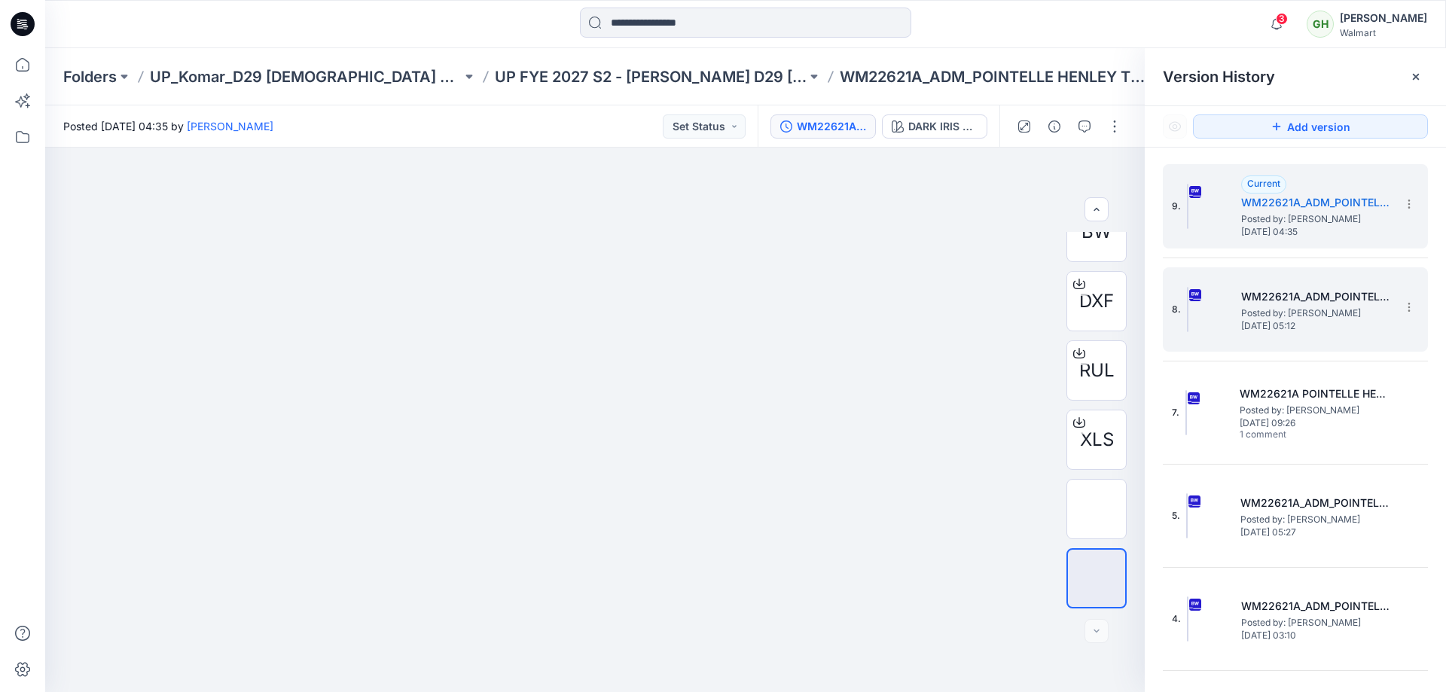
click at [1287, 306] on span "Posted by: Gayan Hettiarachchi" at bounding box center [1316, 313] width 151 height 15
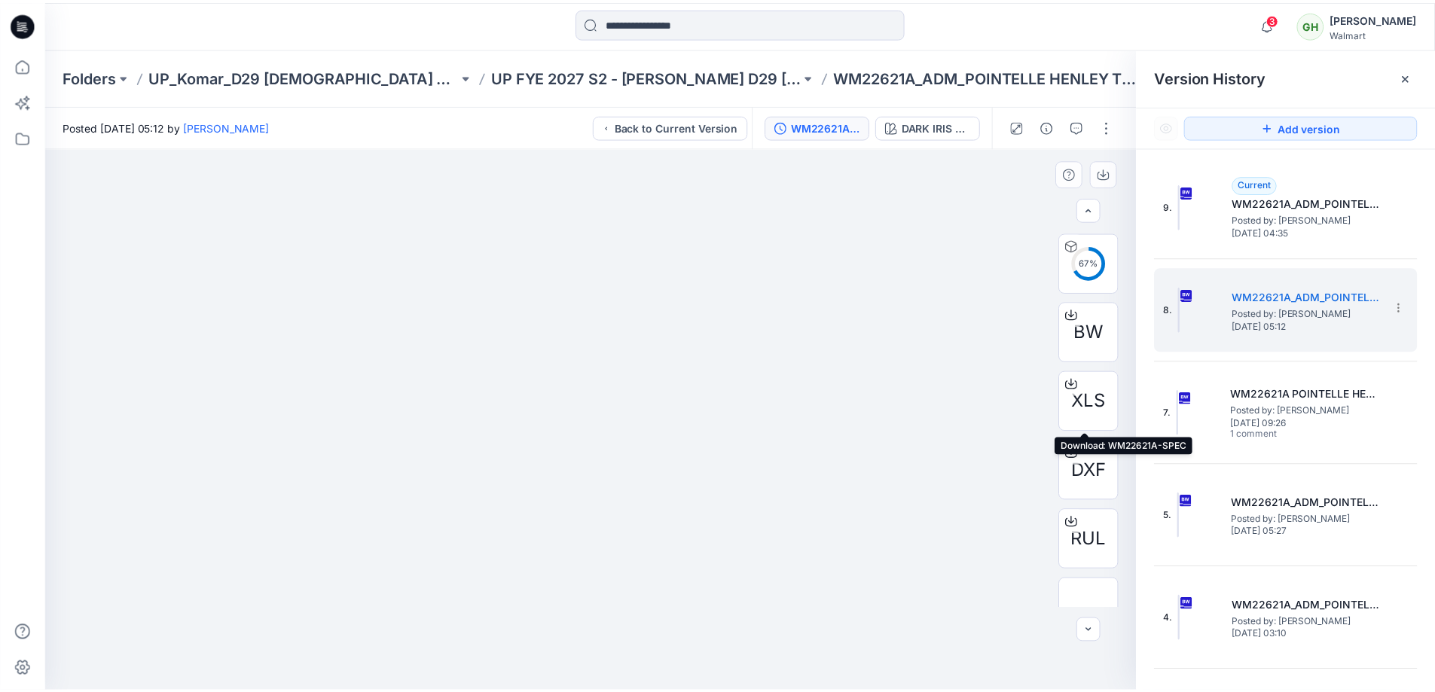
scroll to position [75, 0]
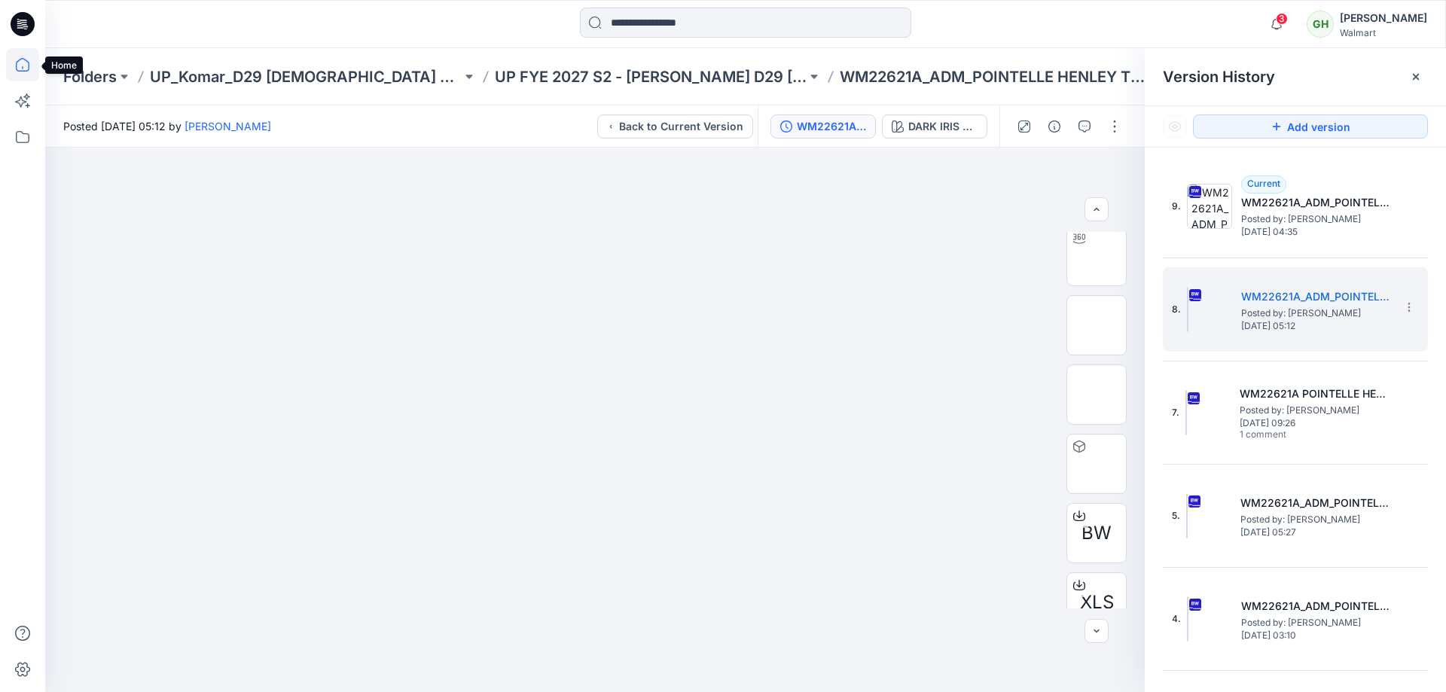
click at [22, 59] on icon at bounding box center [23, 65] width 14 height 14
